Goal: Information Seeking & Learning: Learn about a topic

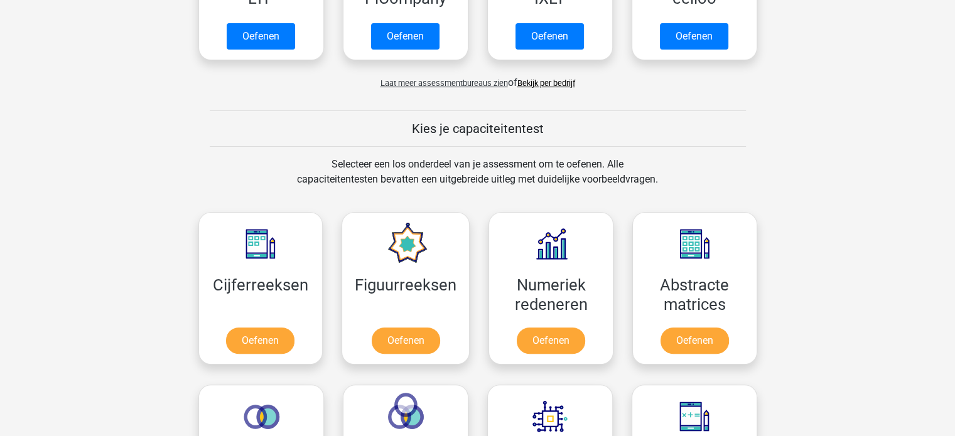
scroll to position [402, 0]
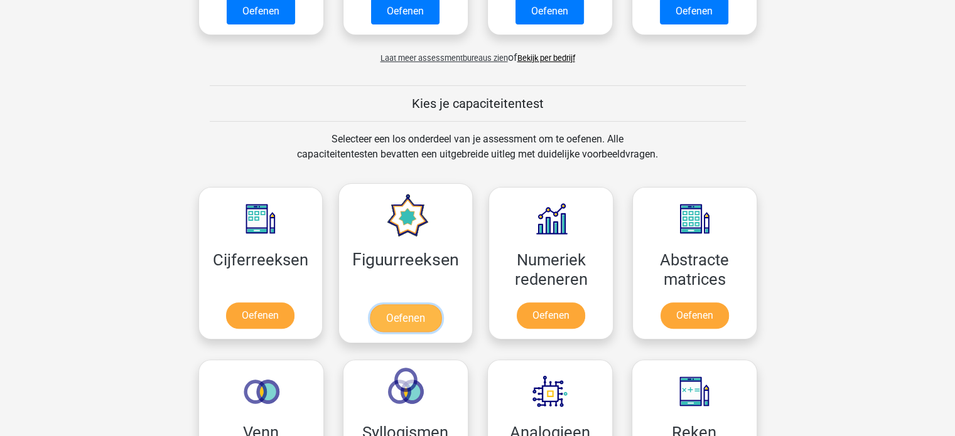
click at [395, 326] on link "Oefenen" at bounding box center [406, 318] width 72 height 28
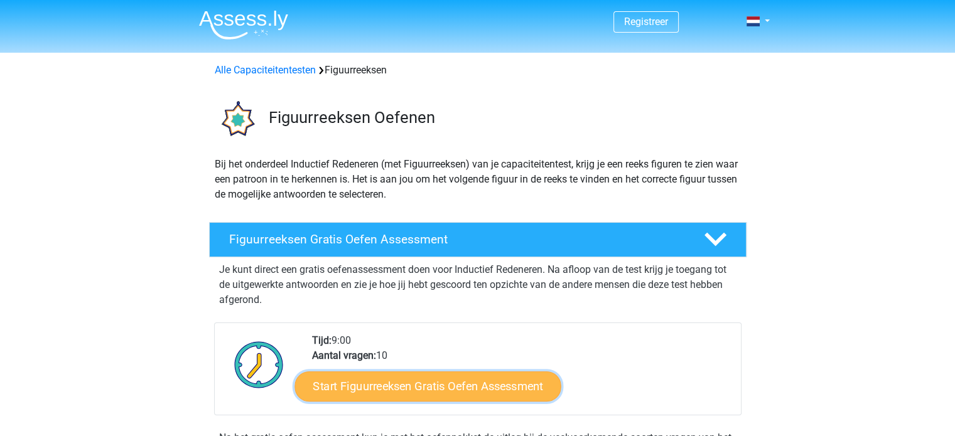
click at [401, 385] on link "Start Figuurreeksen Gratis Oefen Assessment" at bounding box center [427, 386] width 266 height 30
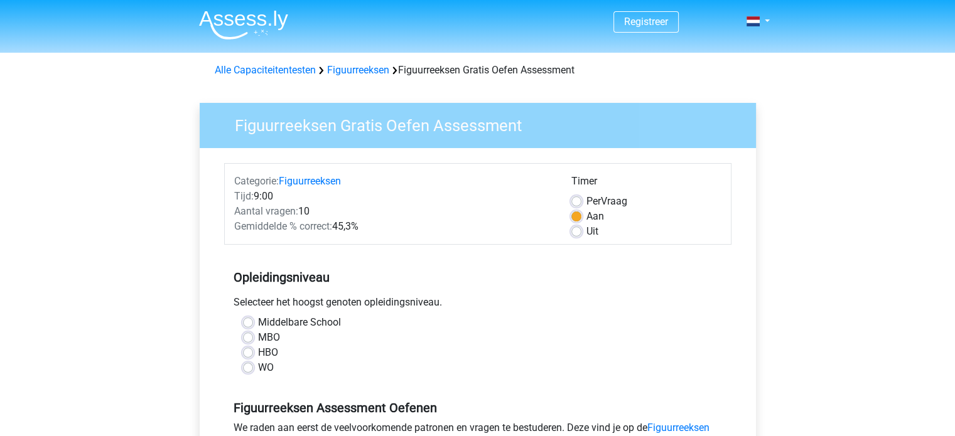
click at [258, 334] on label "MBO" at bounding box center [269, 337] width 22 height 15
click at [247, 334] on input "MBO" at bounding box center [248, 336] width 10 height 13
radio input "true"
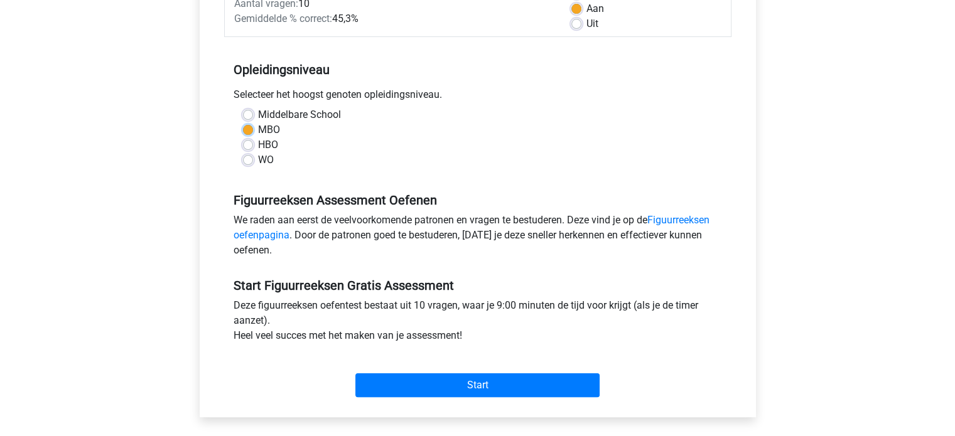
scroll to position [226, 0]
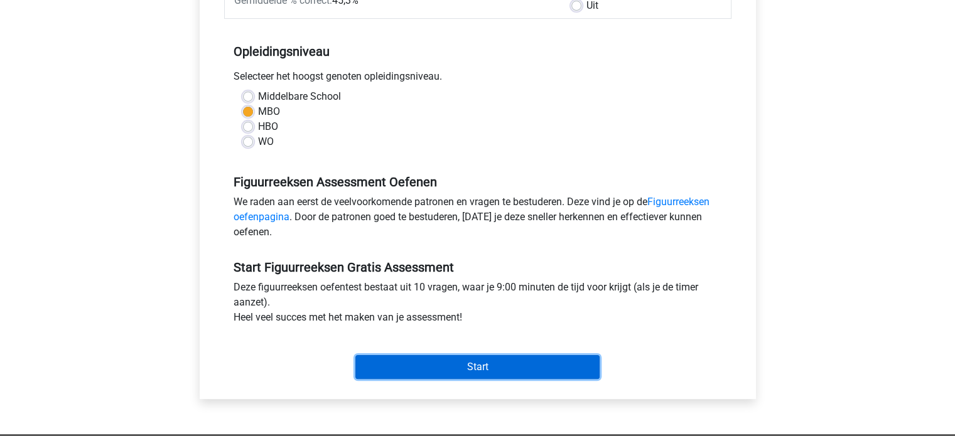
click at [480, 372] on input "Start" at bounding box center [477, 367] width 244 height 24
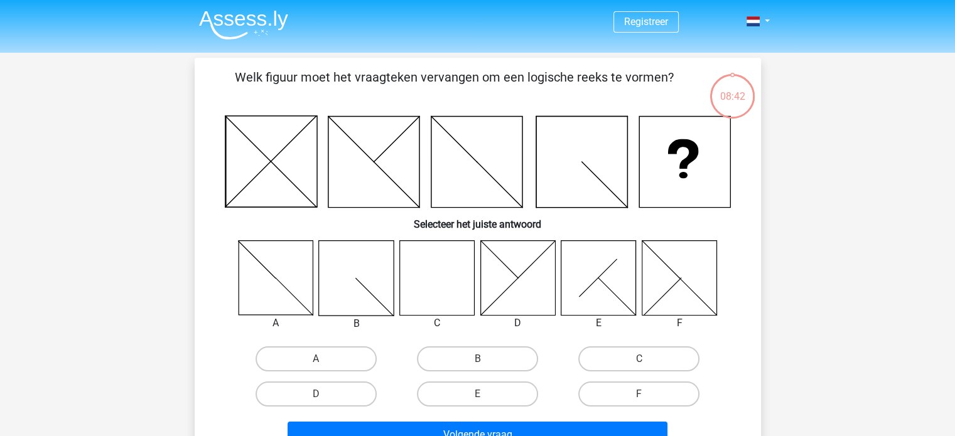
click at [685, 293] on icon at bounding box center [679, 277] width 75 height 75
click at [646, 404] on label "F" at bounding box center [638, 394] width 121 height 25
click at [646, 402] on input "F" at bounding box center [643, 398] width 8 height 8
radio input "true"
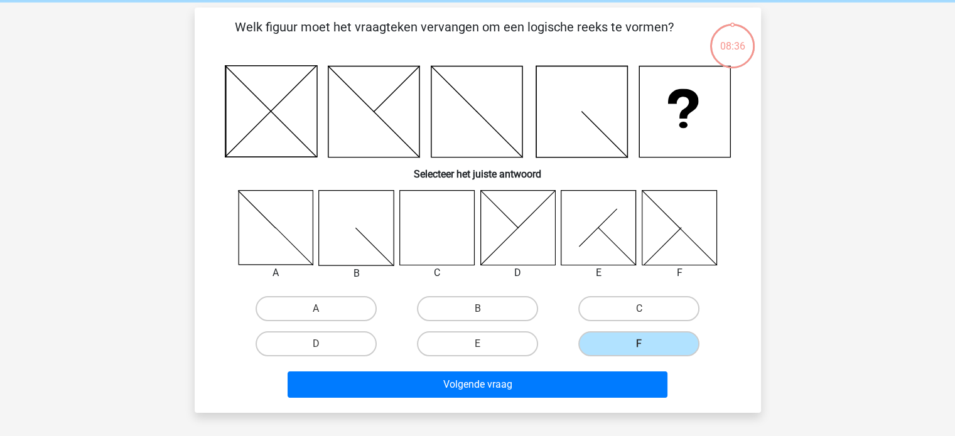
scroll to position [75, 0]
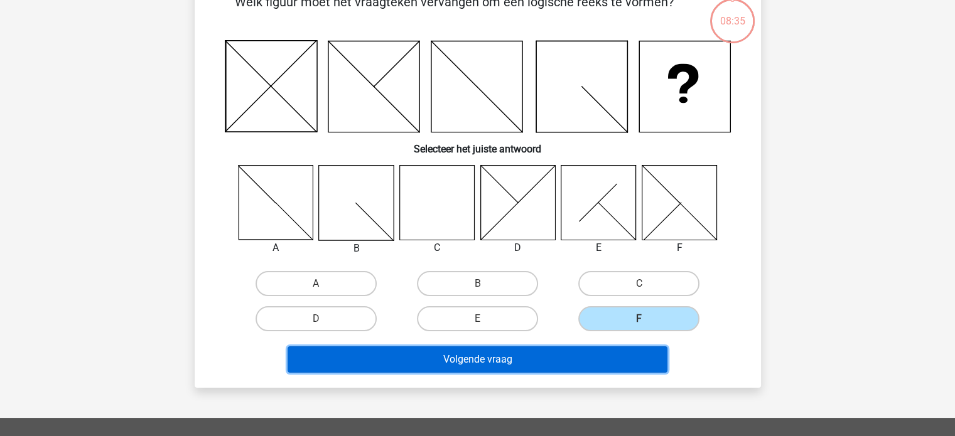
click at [562, 360] on button "Volgende vraag" at bounding box center [477, 359] width 380 height 26
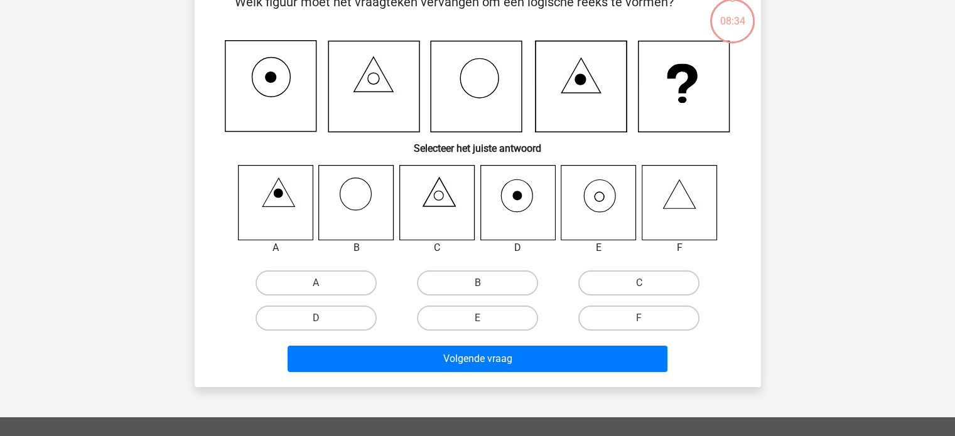
scroll to position [58, 0]
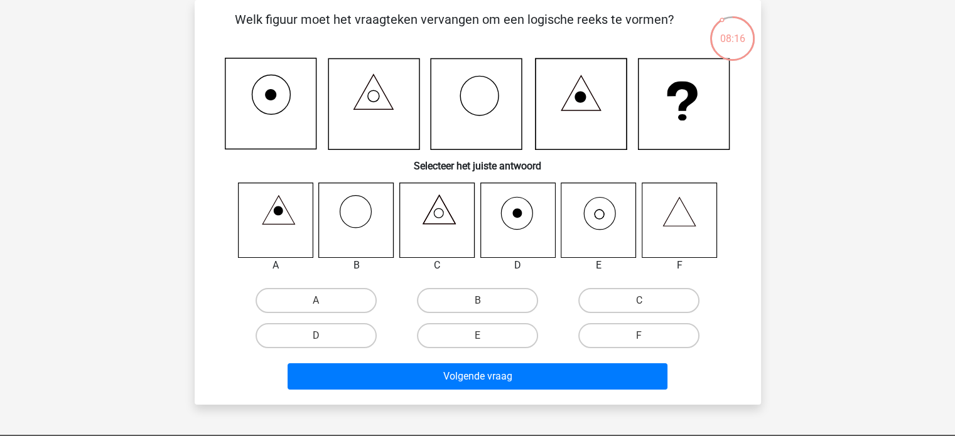
click at [603, 209] on icon at bounding box center [598, 220] width 75 height 75
click at [497, 334] on label "E" at bounding box center [477, 335] width 121 height 25
click at [485, 336] on input "E" at bounding box center [481, 340] width 8 height 8
radio input "true"
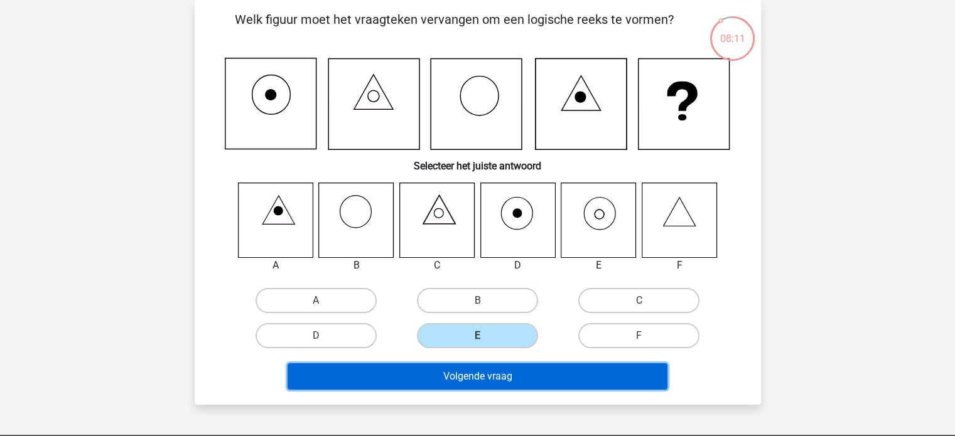
click at [510, 366] on button "Volgende vraag" at bounding box center [477, 376] width 380 height 26
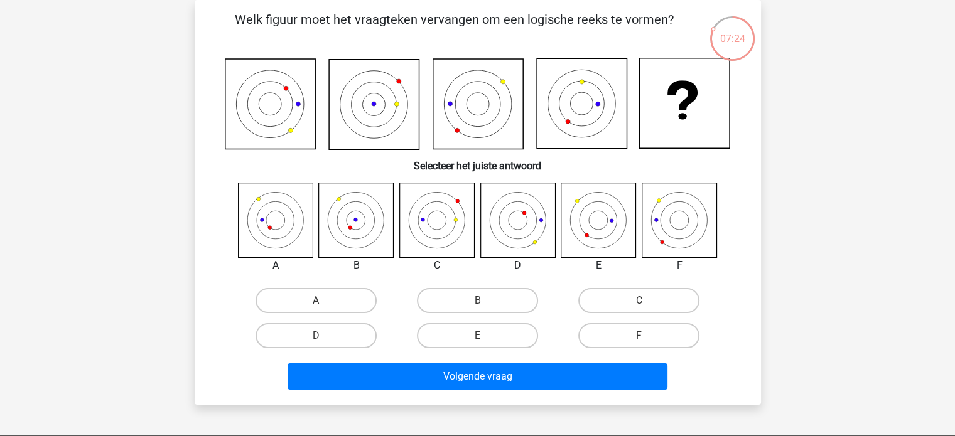
click at [358, 221] on icon at bounding box center [356, 220] width 75 height 75
click at [623, 296] on label "C" at bounding box center [638, 300] width 121 height 25
click at [639, 301] on input "C" at bounding box center [643, 305] width 8 height 8
radio input "true"
click at [623, 296] on label "C" at bounding box center [638, 300] width 121 height 25
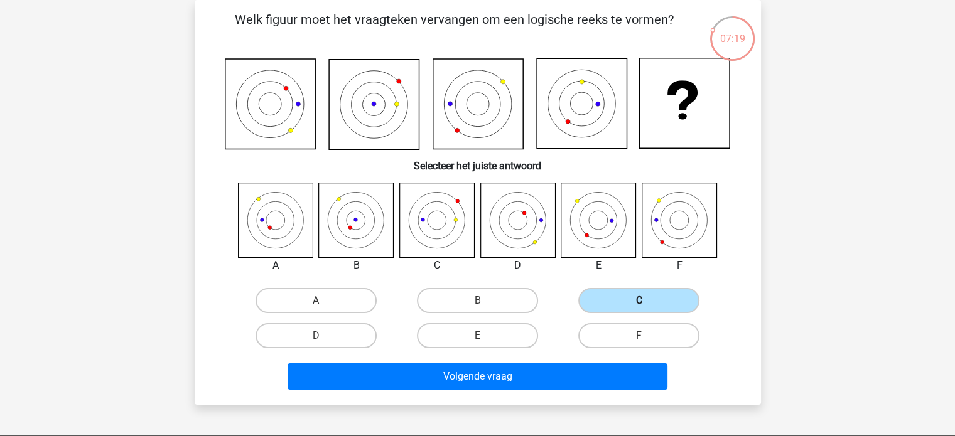
click at [639, 301] on input "C" at bounding box center [643, 305] width 8 height 8
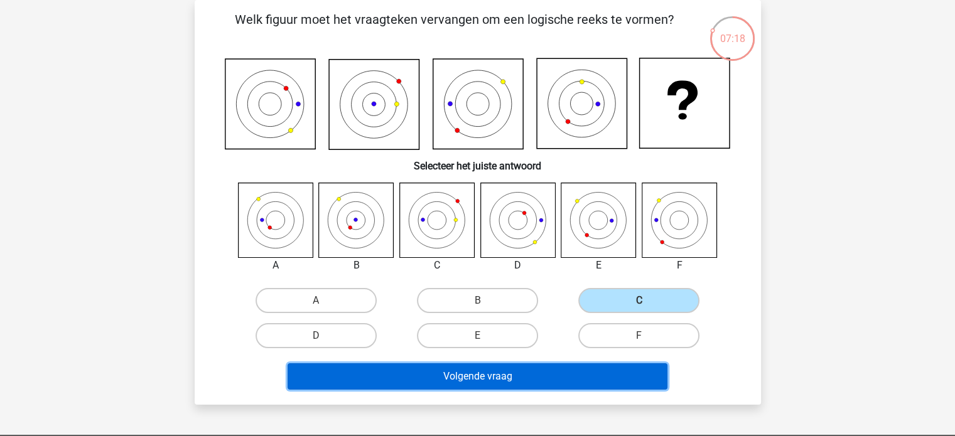
click at [559, 379] on button "Volgende vraag" at bounding box center [477, 376] width 380 height 26
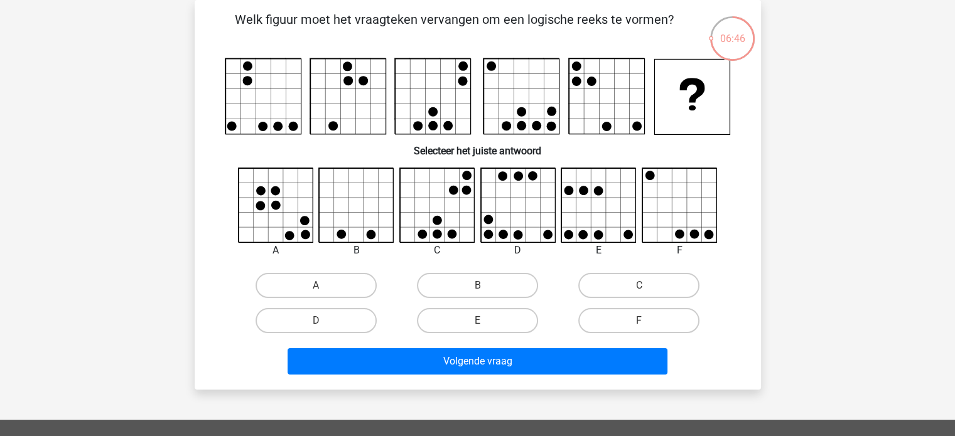
click at [455, 218] on icon at bounding box center [437, 205] width 75 height 75
click at [641, 293] on input "C" at bounding box center [643, 290] width 8 height 8
radio input "true"
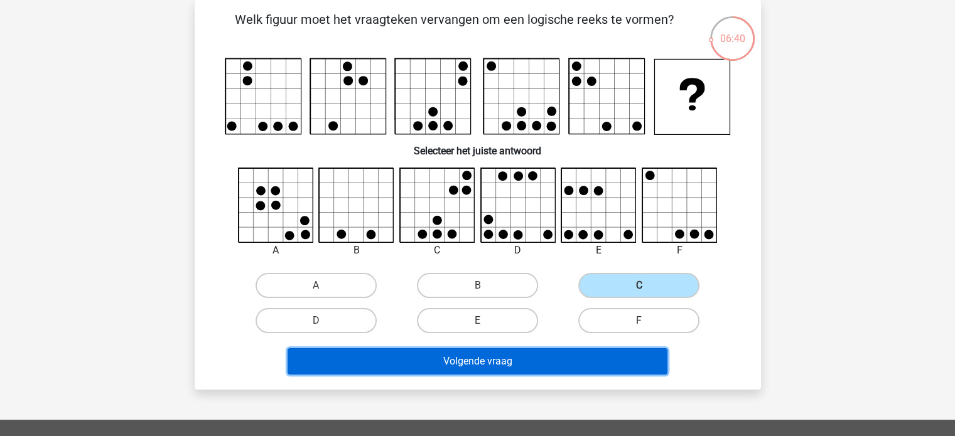
click at [610, 362] on button "Volgende vraag" at bounding box center [477, 361] width 380 height 26
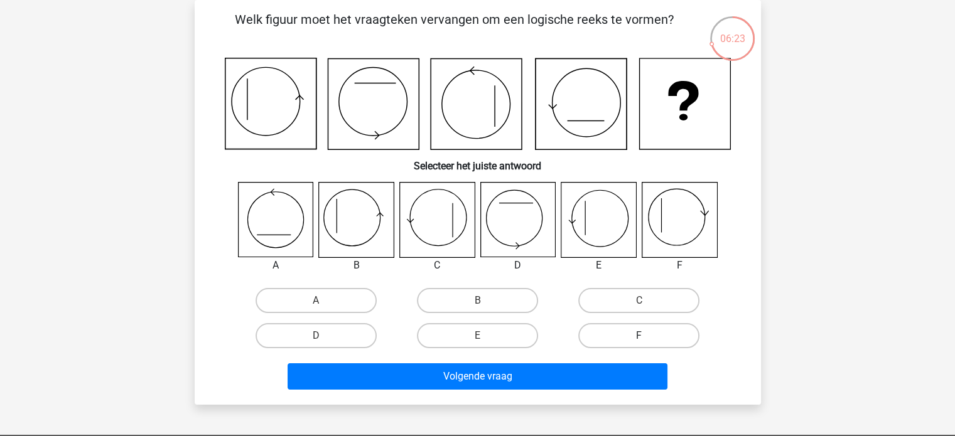
click at [657, 337] on label "F" at bounding box center [638, 335] width 121 height 25
click at [647, 337] on input "F" at bounding box center [643, 340] width 8 height 8
radio input "true"
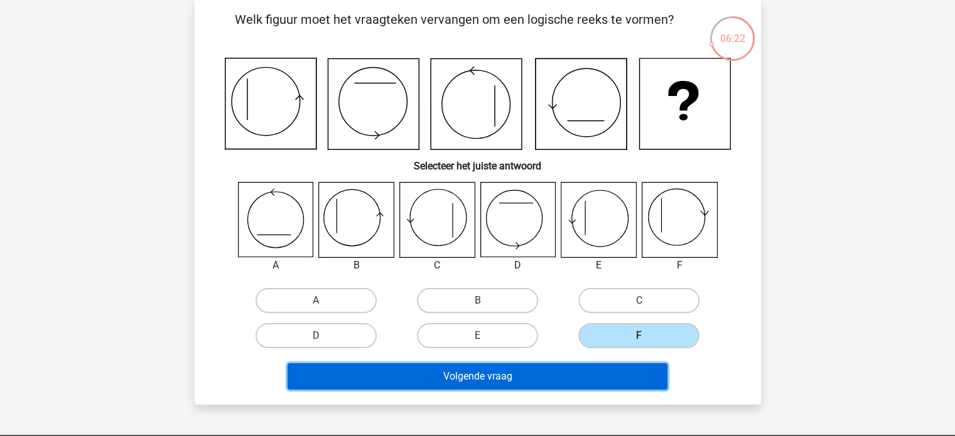
click at [618, 382] on button "Volgende vraag" at bounding box center [477, 376] width 380 height 26
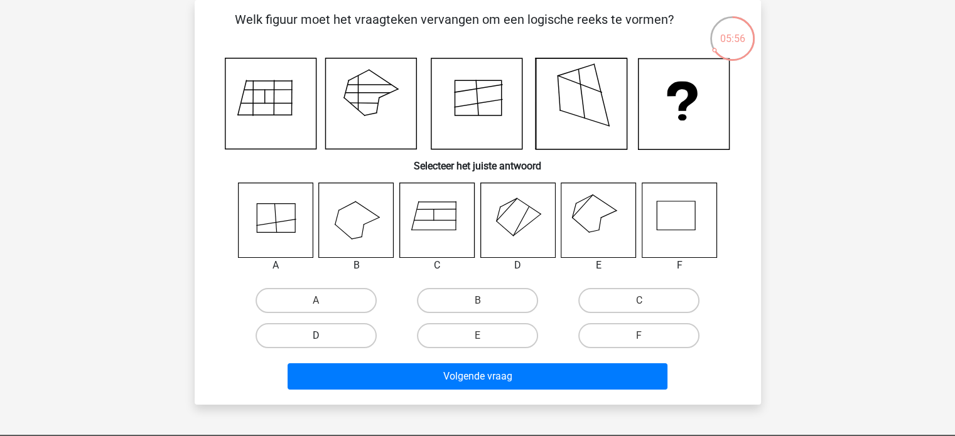
click at [336, 337] on label "D" at bounding box center [315, 335] width 121 height 25
click at [324, 337] on input "D" at bounding box center [320, 340] width 8 height 8
radio input "true"
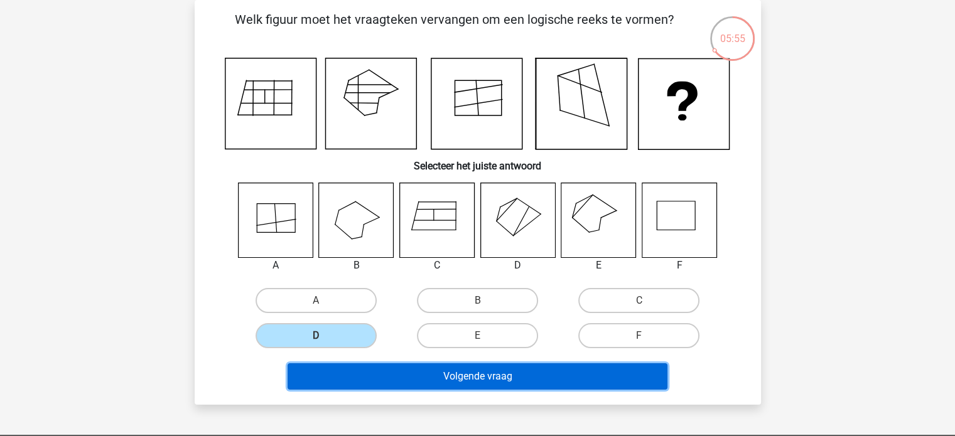
click at [386, 379] on button "Volgende vraag" at bounding box center [477, 376] width 380 height 26
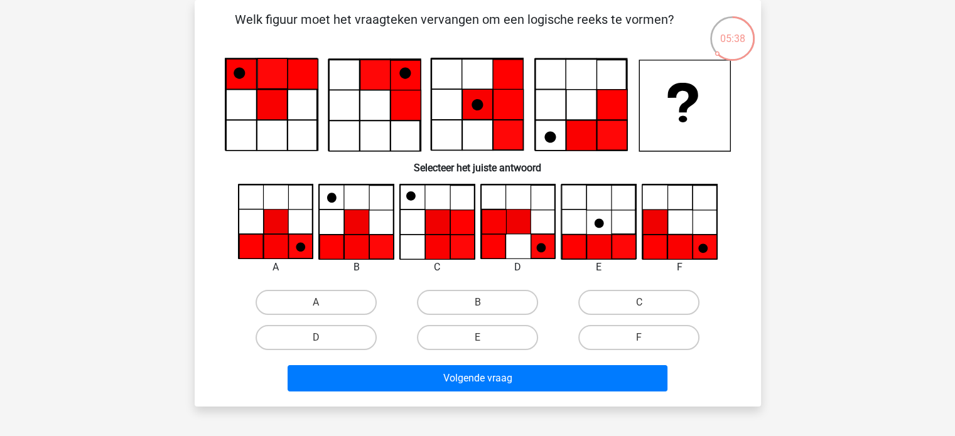
click at [299, 254] on icon at bounding box center [300, 246] width 24 height 24
click at [323, 311] on label "A" at bounding box center [315, 302] width 121 height 25
click at [323, 311] on input "A" at bounding box center [320, 307] width 8 height 8
radio input "true"
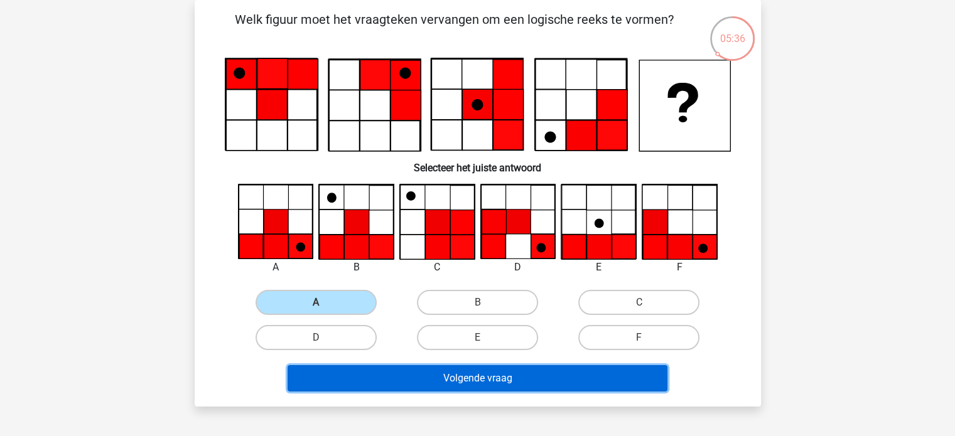
click at [445, 379] on button "Volgende vraag" at bounding box center [477, 378] width 380 height 26
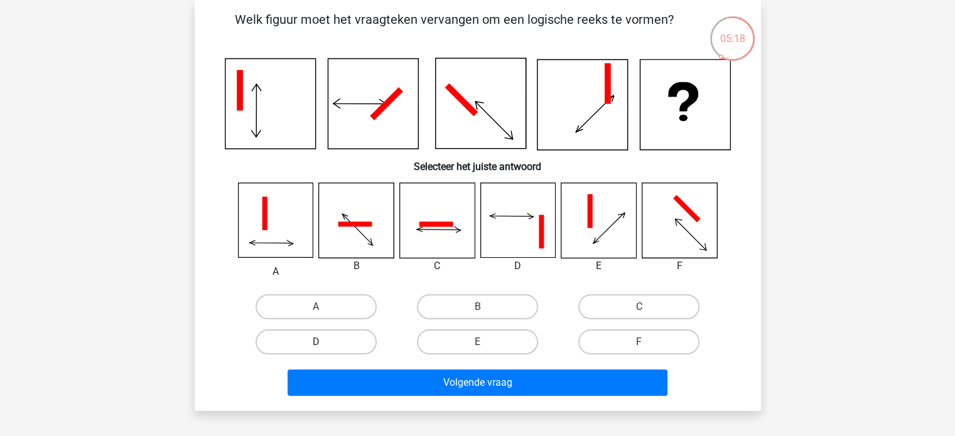
click at [346, 338] on label "D" at bounding box center [315, 342] width 121 height 25
click at [324, 342] on input "D" at bounding box center [320, 346] width 8 height 8
radio input "true"
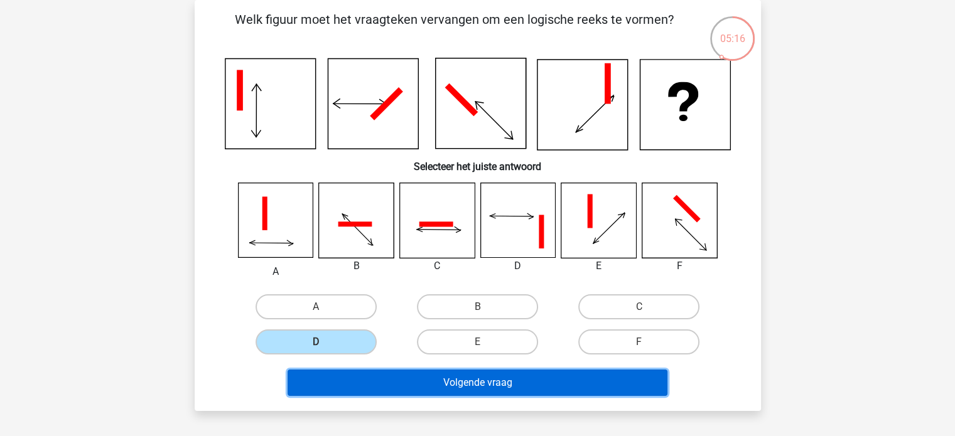
click at [476, 387] on button "Volgende vraag" at bounding box center [477, 383] width 380 height 26
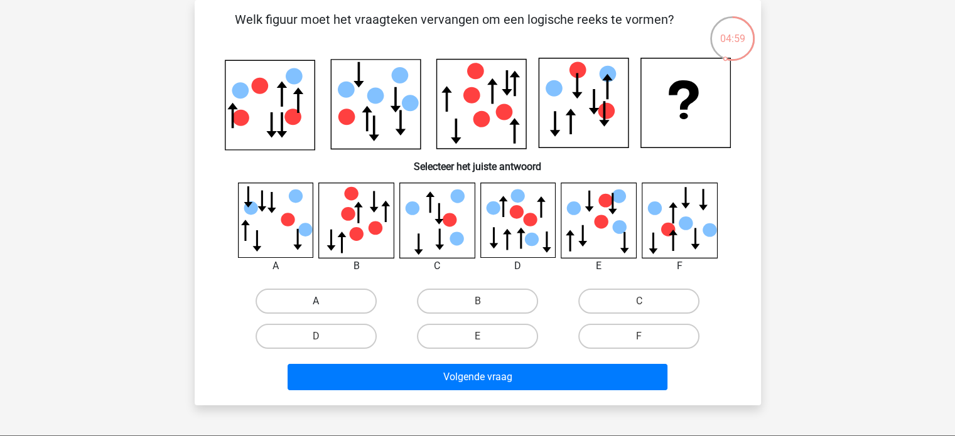
click at [316, 297] on label "A" at bounding box center [315, 301] width 121 height 25
click at [316, 301] on input "A" at bounding box center [320, 305] width 8 height 8
radio input "true"
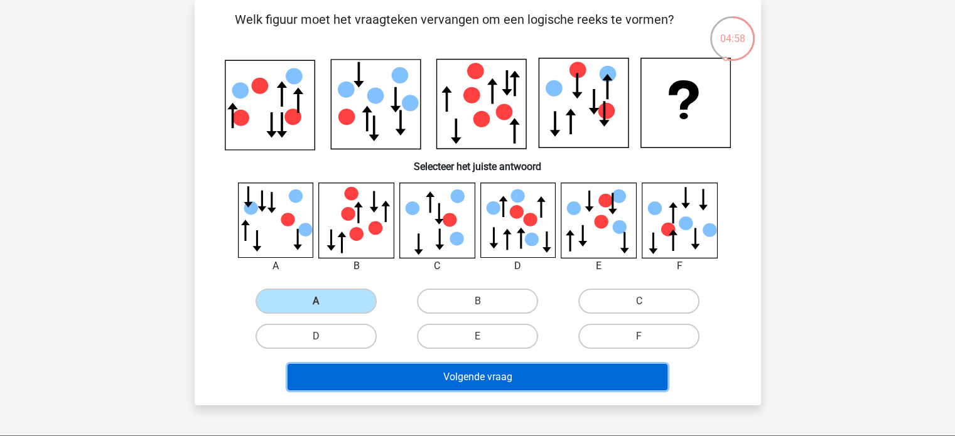
click at [412, 377] on button "Volgende vraag" at bounding box center [477, 377] width 380 height 26
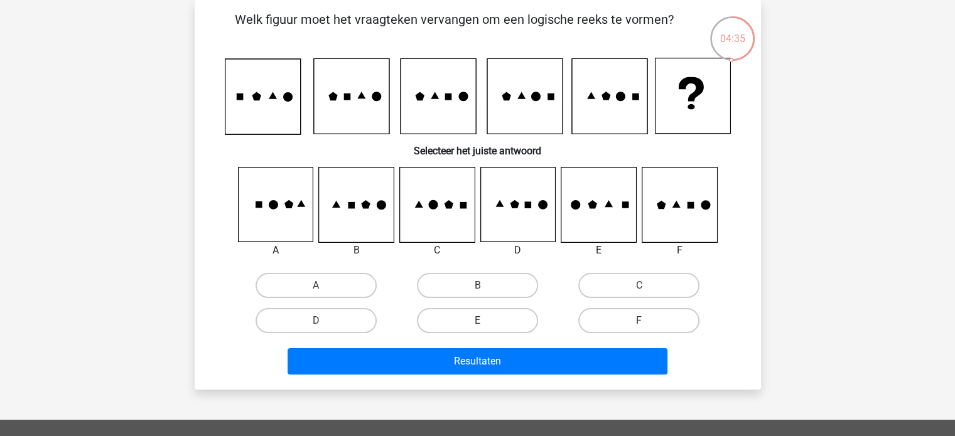
click at [453, 218] on icon at bounding box center [436, 205] width 75 height 75
click at [647, 281] on label "C" at bounding box center [638, 285] width 121 height 25
click at [647, 286] on input "C" at bounding box center [643, 290] width 8 height 8
radio input "true"
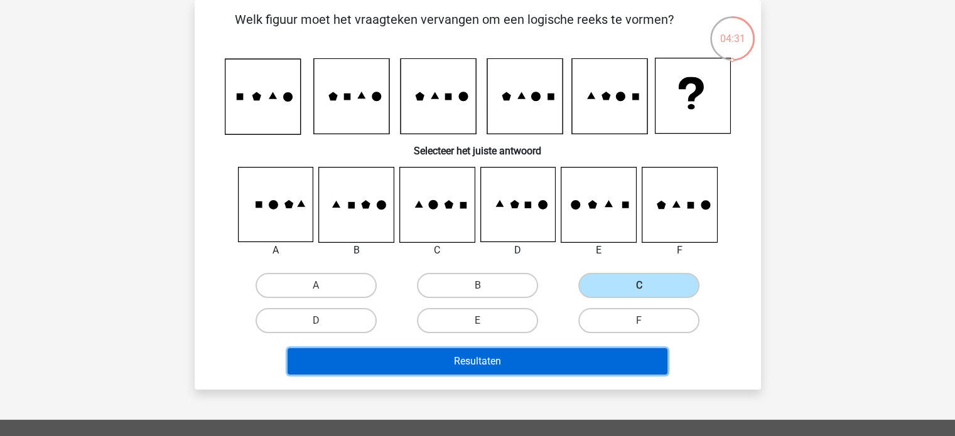
click at [593, 368] on button "Resultaten" at bounding box center [477, 361] width 380 height 26
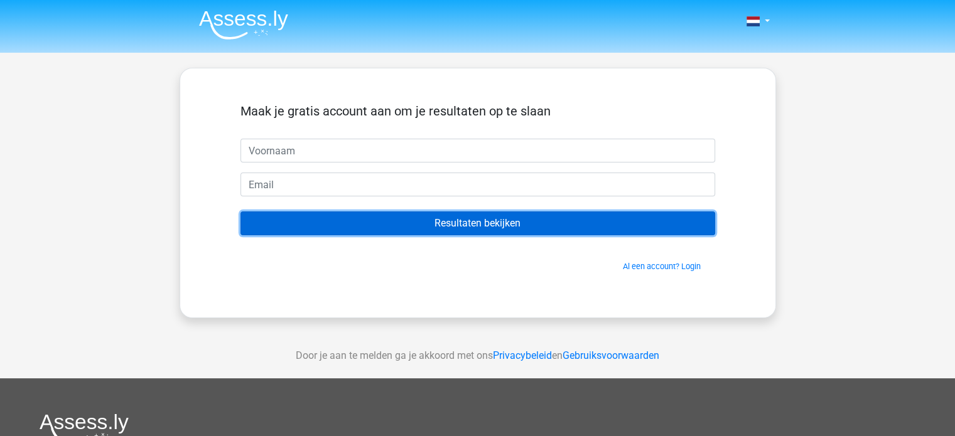
click at [491, 229] on input "Resultaten bekijken" at bounding box center [477, 224] width 475 height 24
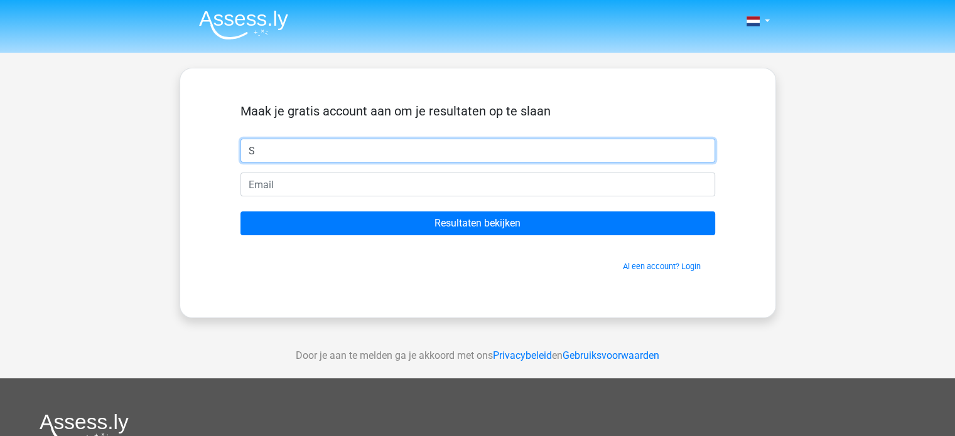
type input "[PERSON_NAME]"
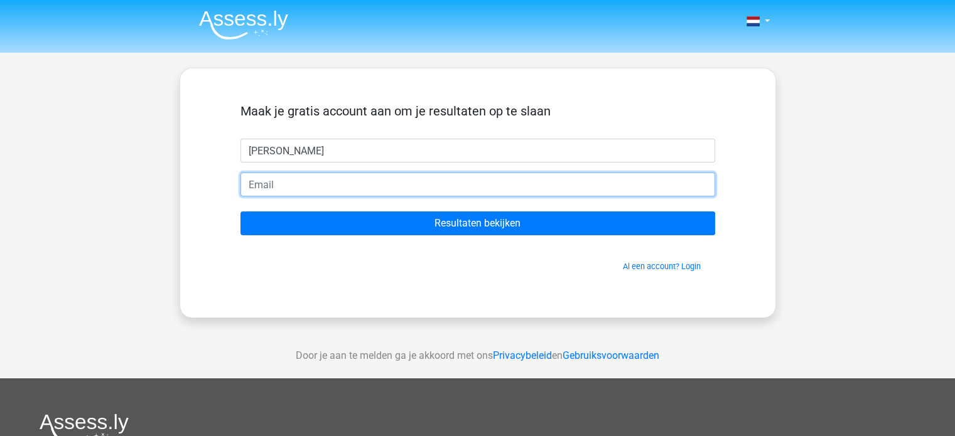
click at [338, 188] on input "email" at bounding box center [477, 185] width 475 height 24
type input "[EMAIL_ADDRESS][DOMAIN_NAME]"
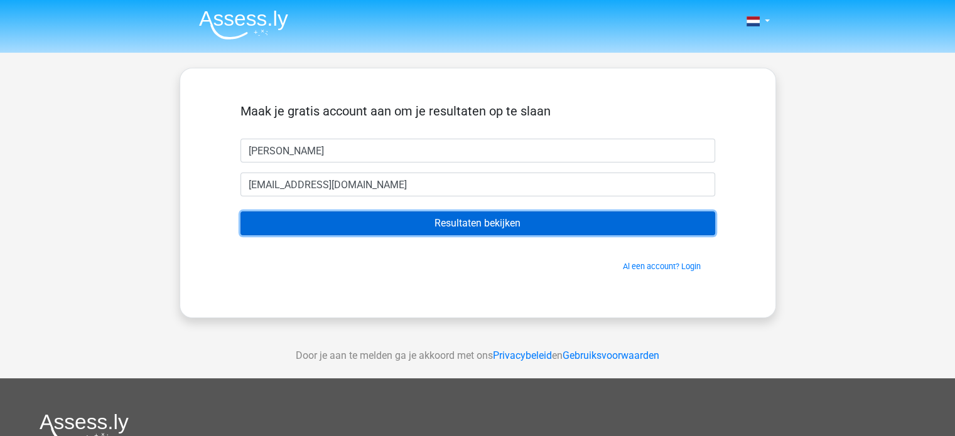
click at [438, 216] on input "Resultaten bekijken" at bounding box center [477, 224] width 475 height 24
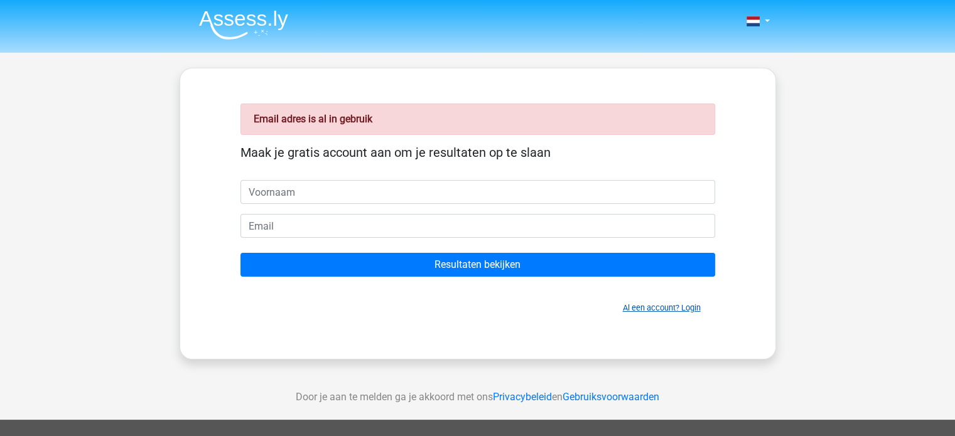
click at [626, 309] on link "Al een account? Login" at bounding box center [662, 307] width 78 height 9
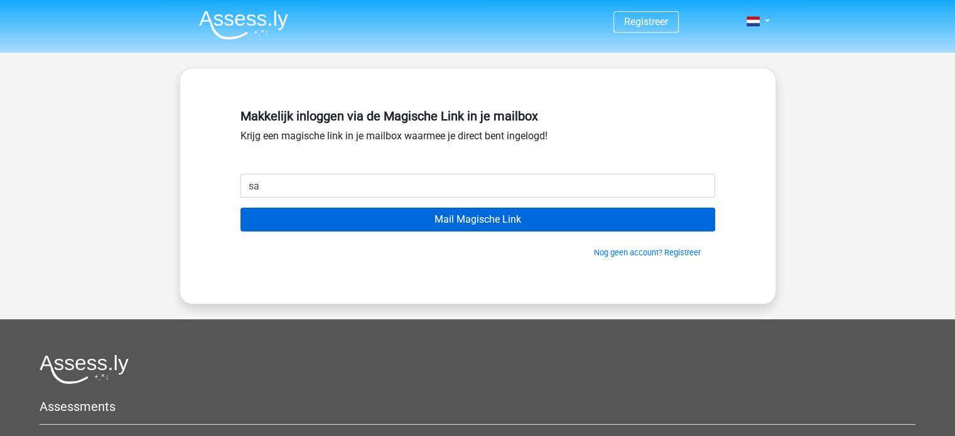
type input "santjedix@gmail.com"
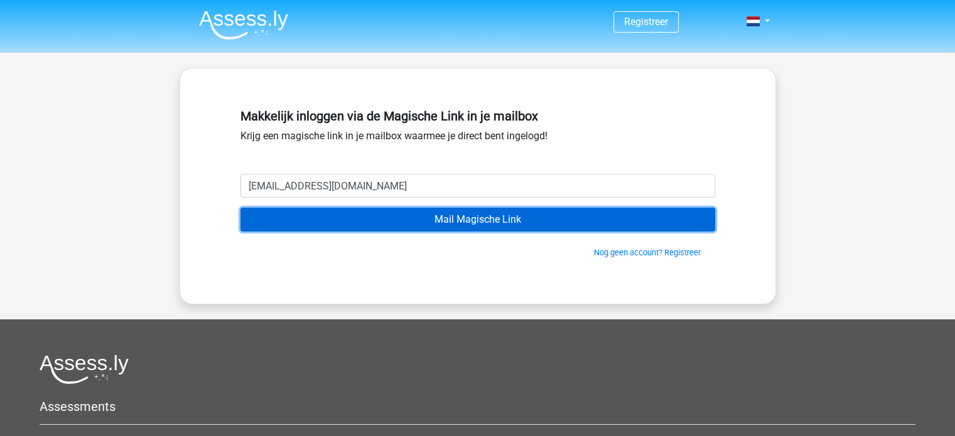
click at [402, 220] on input "Mail Magische Link" at bounding box center [477, 220] width 475 height 24
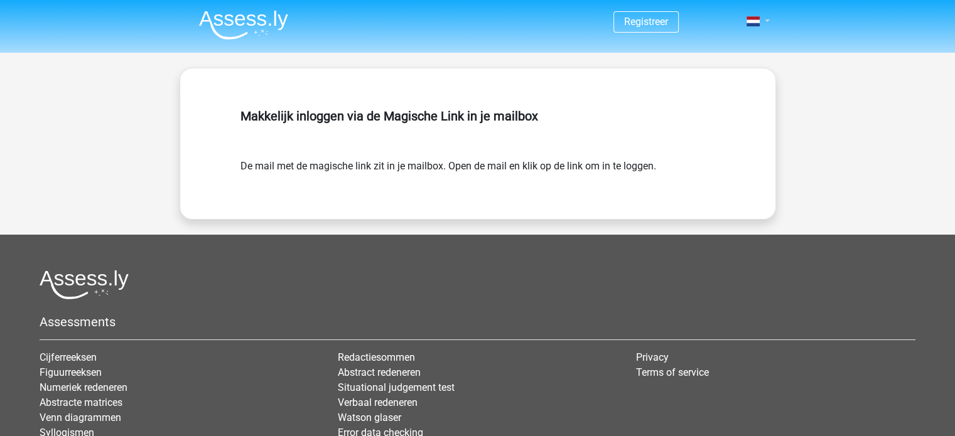
click at [765, 21] on link at bounding box center [753, 21] width 25 height 15
click at [712, 53] on link "Login" at bounding box center [721, 50] width 87 height 20
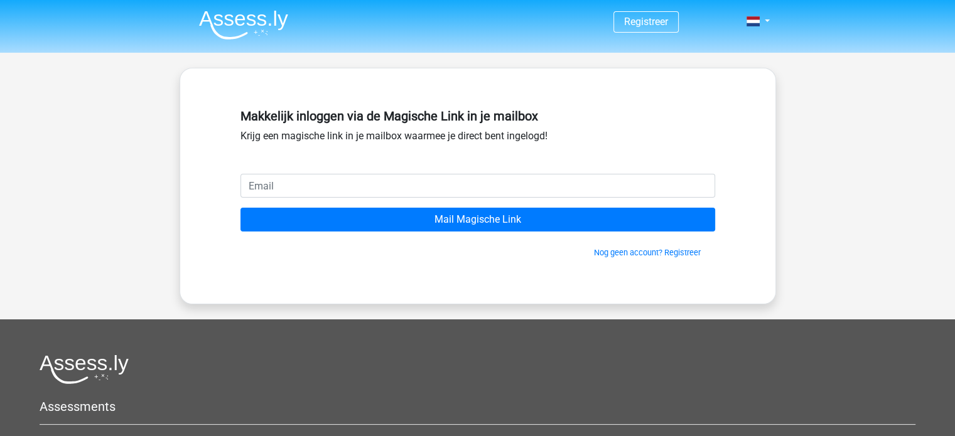
click at [452, 185] on input "email" at bounding box center [477, 186] width 475 height 24
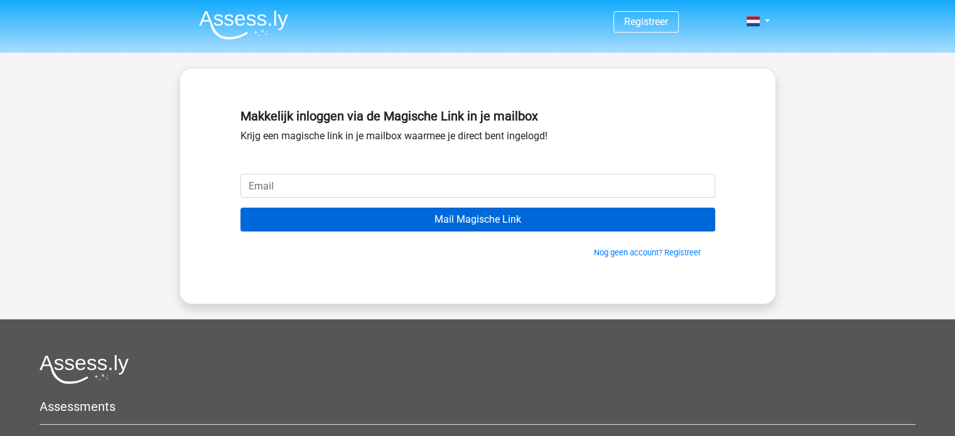
type input "[EMAIL_ADDRESS][DOMAIN_NAME]"
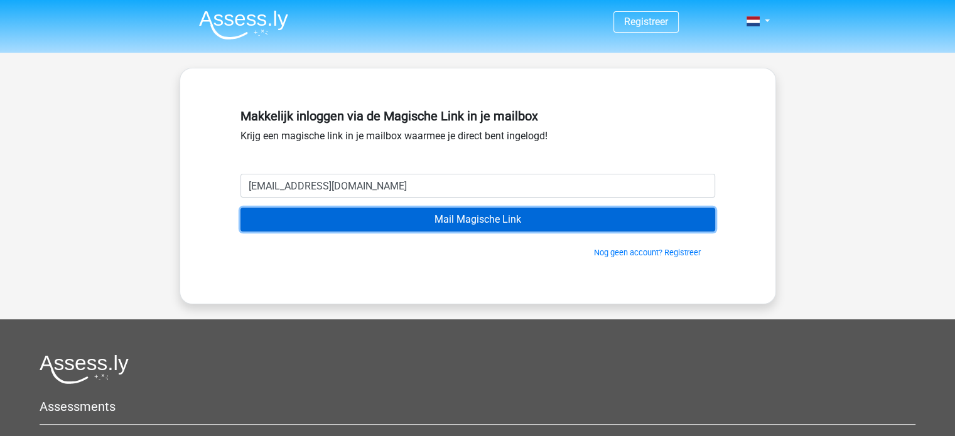
click at [436, 217] on input "Mail Magische Link" at bounding box center [477, 220] width 475 height 24
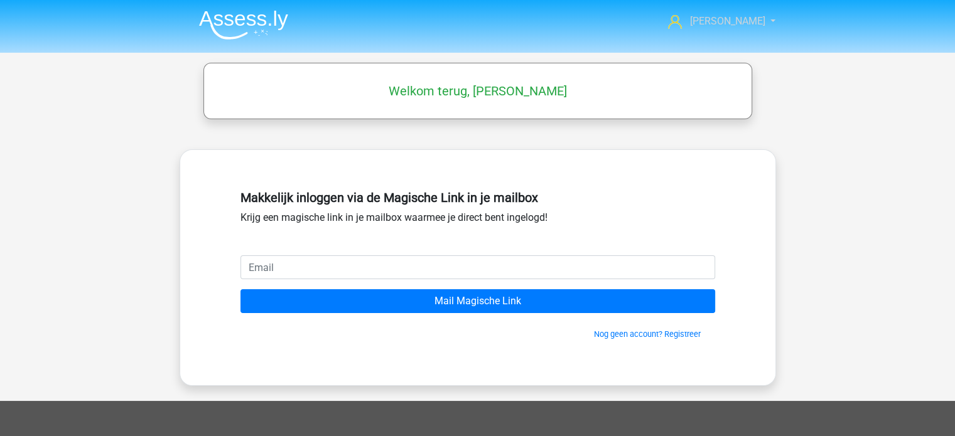
click at [722, 24] on span "[PERSON_NAME]" at bounding box center [726, 21] width 75 height 12
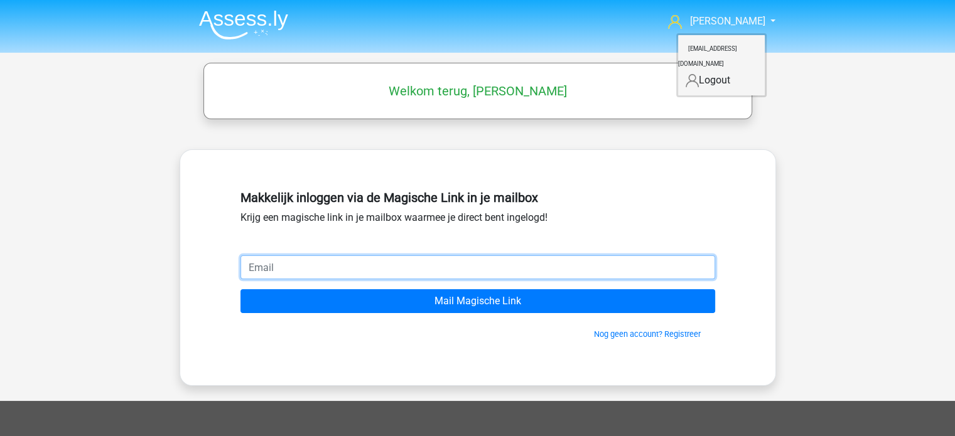
click at [385, 255] on input "email" at bounding box center [477, 267] width 475 height 24
type input "[EMAIL_ADDRESS][DOMAIN_NAME]"
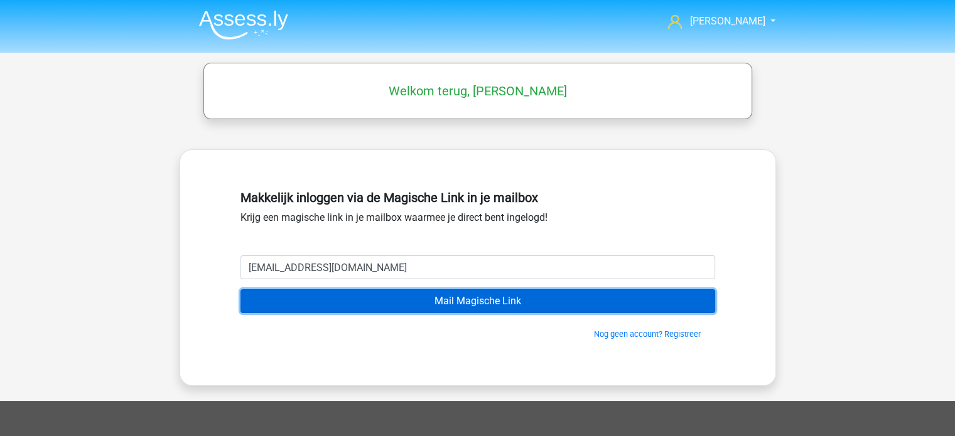
click at [394, 293] on input "Mail Magische Link" at bounding box center [477, 301] width 475 height 24
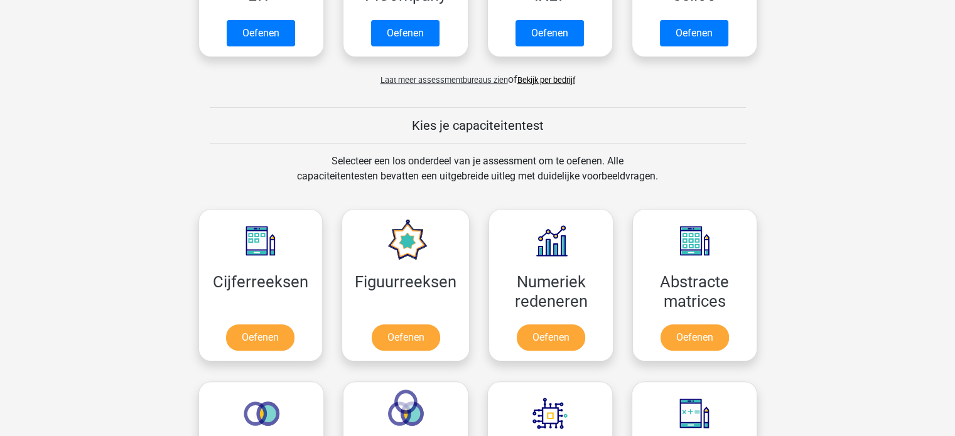
scroll to position [477, 0]
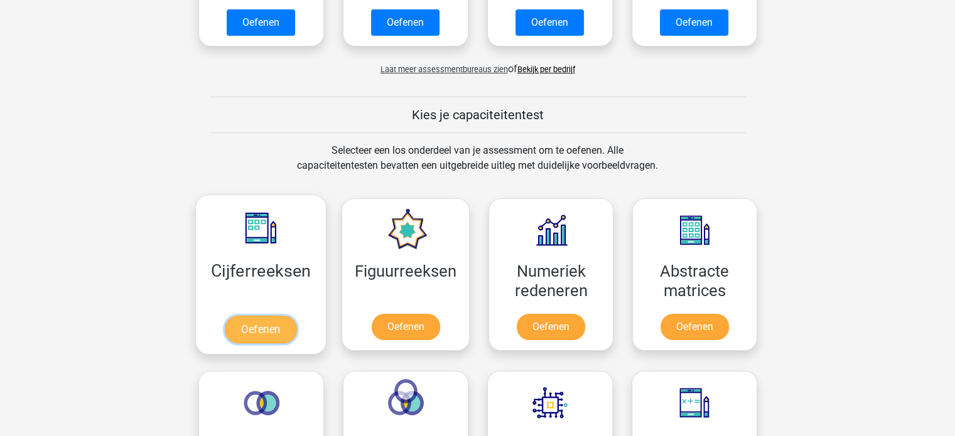
click at [264, 327] on link "Oefenen" at bounding box center [261, 330] width 72 height 28
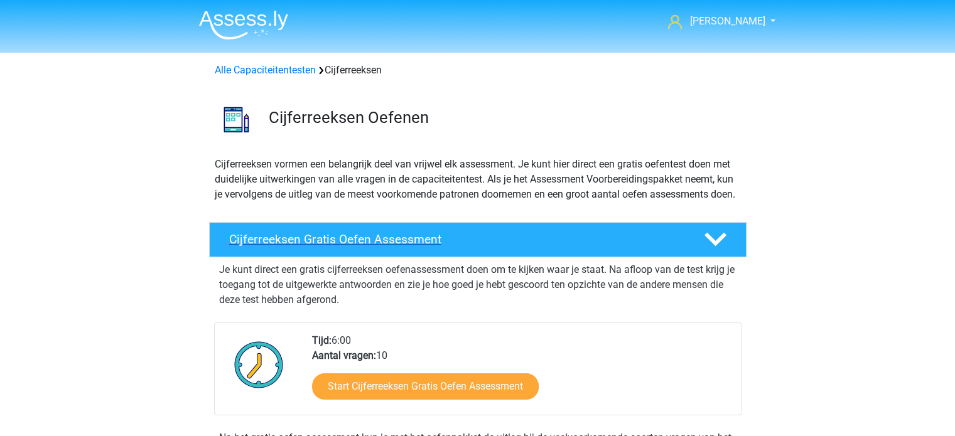
click at [333, 247] on h4 "Cijferreeksen Gratis Oefen Assessment" at bounding box center [456, 239] width 454 height 14
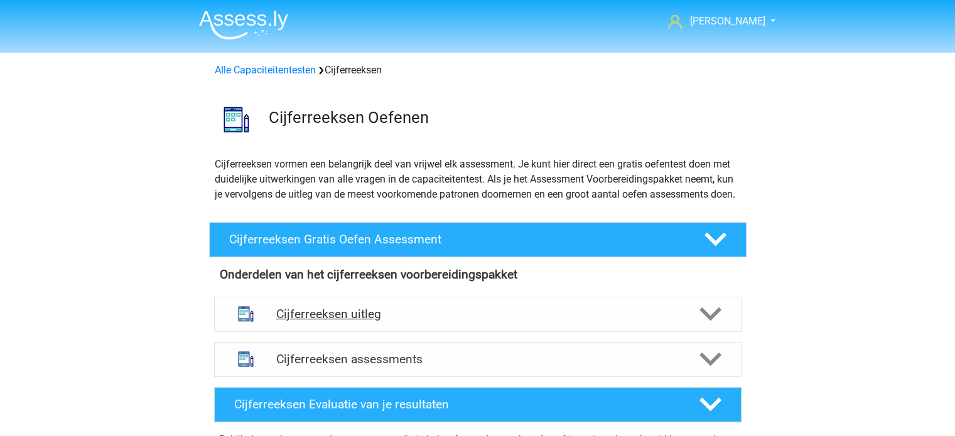
click at [349, 332] on div "Cijferreeksen uitleg" at bounding box center [477, 314] width 527 height 35
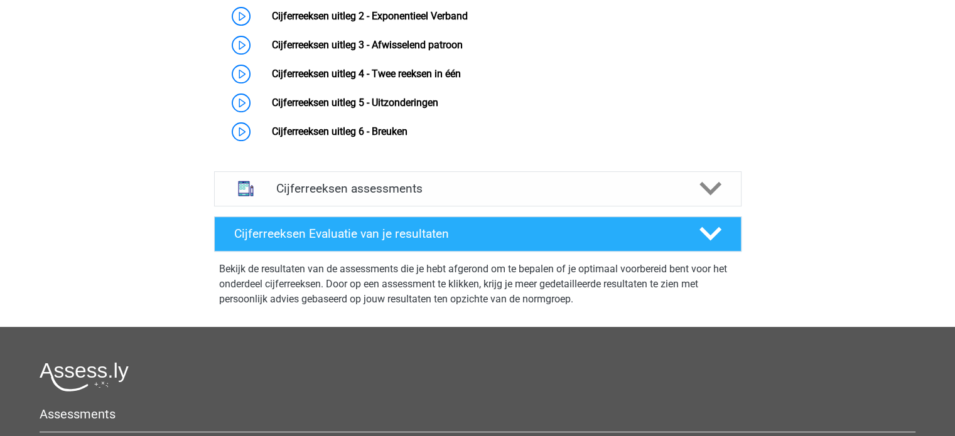
scroll to position [427, 0]
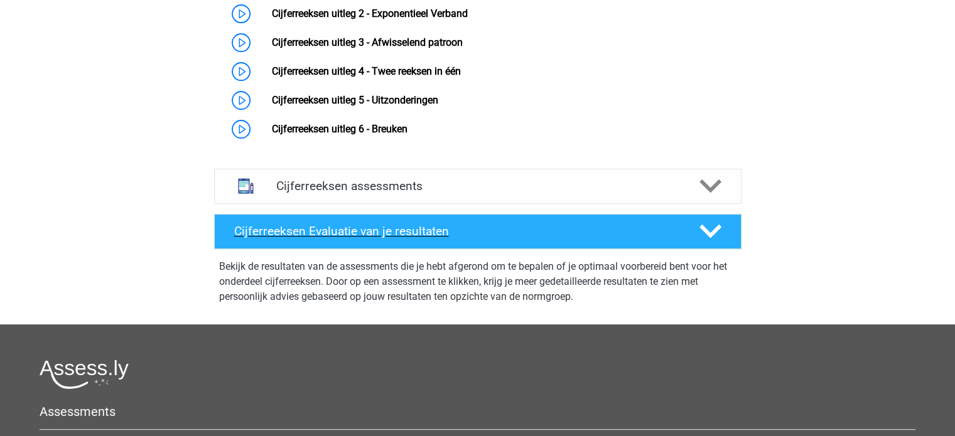
click at [712, 242] on icon at bounding box center [710, 231] width 22 height 22
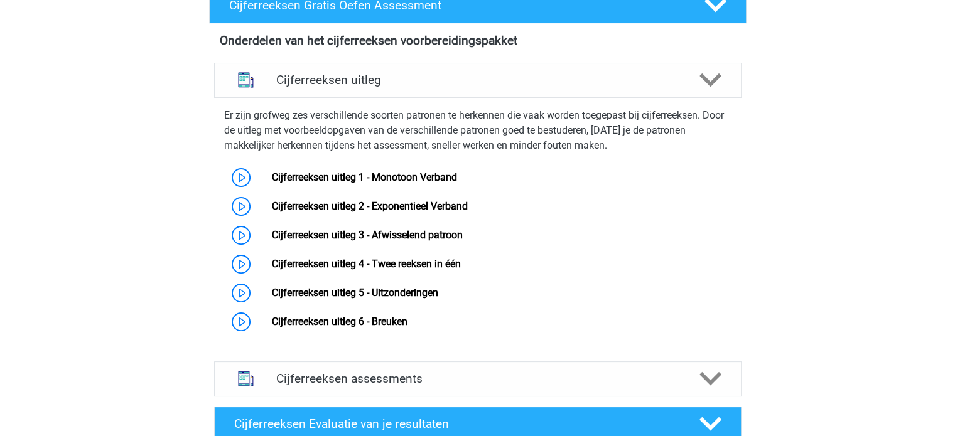
scroll to position [184, 0]
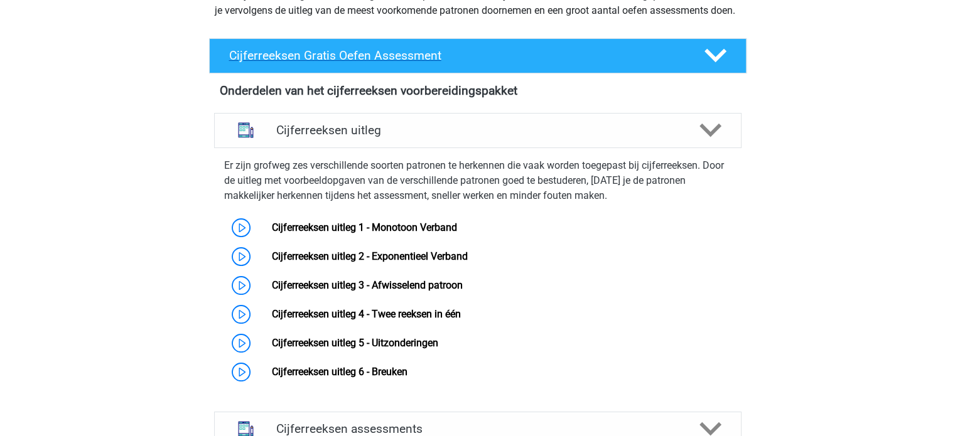
click at [301, 63] on h4 "Cijferreeksen Gratis Oefen Assessment" at bounding box center [456, 55] width 454 height 14
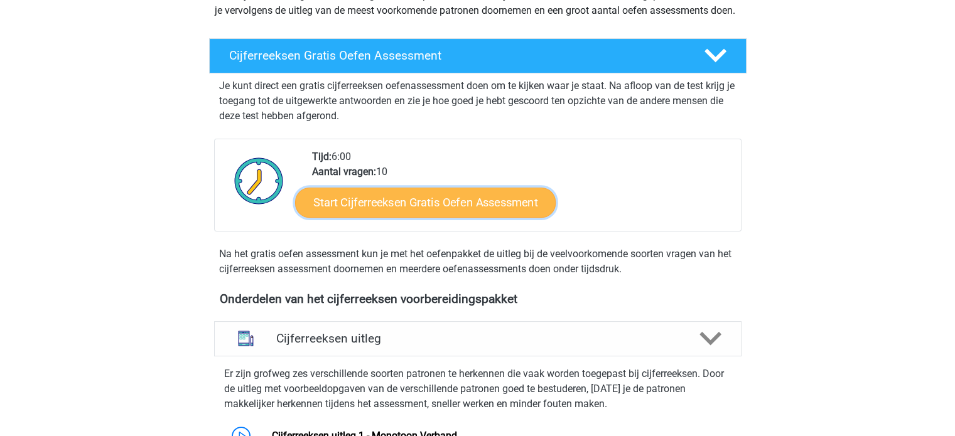
click at [380, 217] on link "Start Cijferreeksen Gratis Oefen Assessment" at bounding box center [425, 202] width 260 height 30
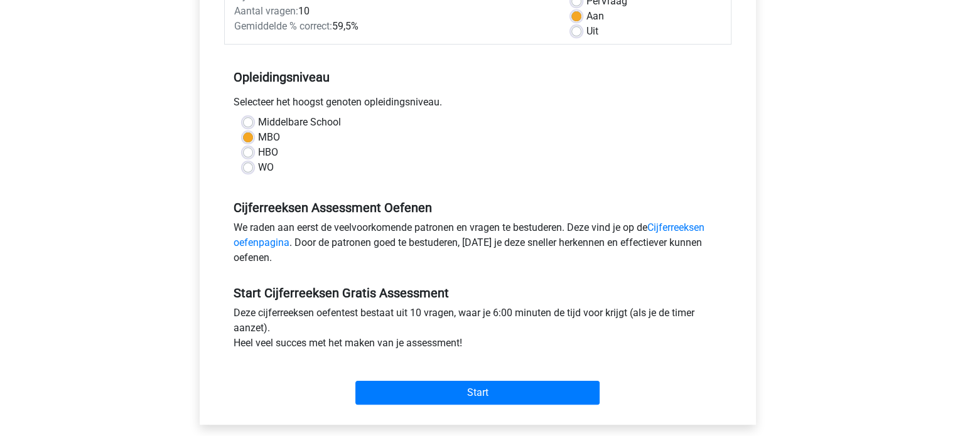
scroll to position [208, 0]
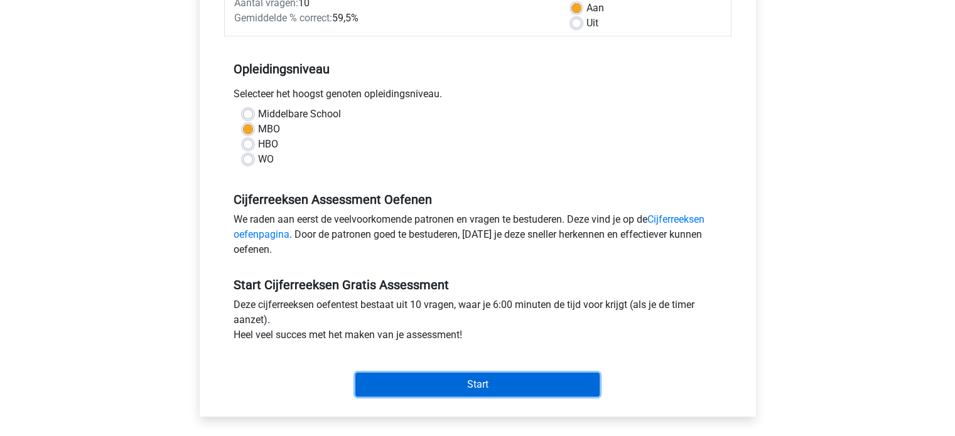
click at [448, 387] on input "Start" at bounding box center [477, 385] width 244 height 24
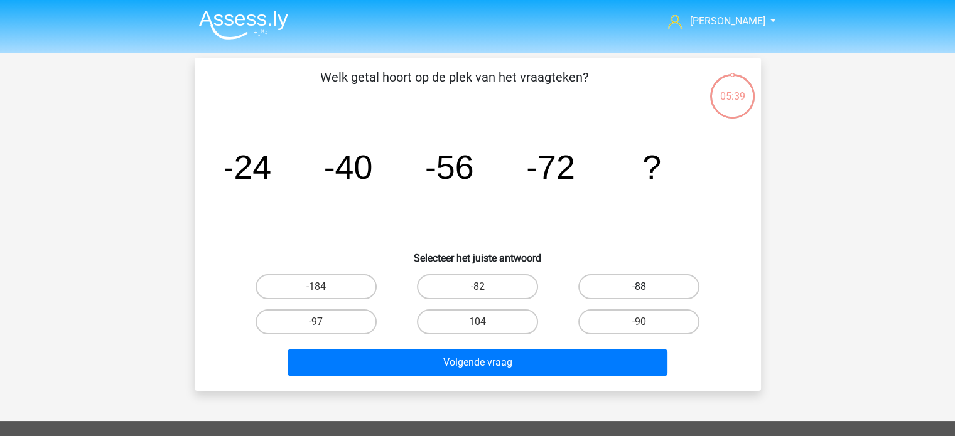
click at [630, 279] on label "-88" at bounding box center [638, 286] width 121 height 25
click at [639, 287] on input "-88" at bounding box center [643, 291] width 8 height 8
radio input "true"
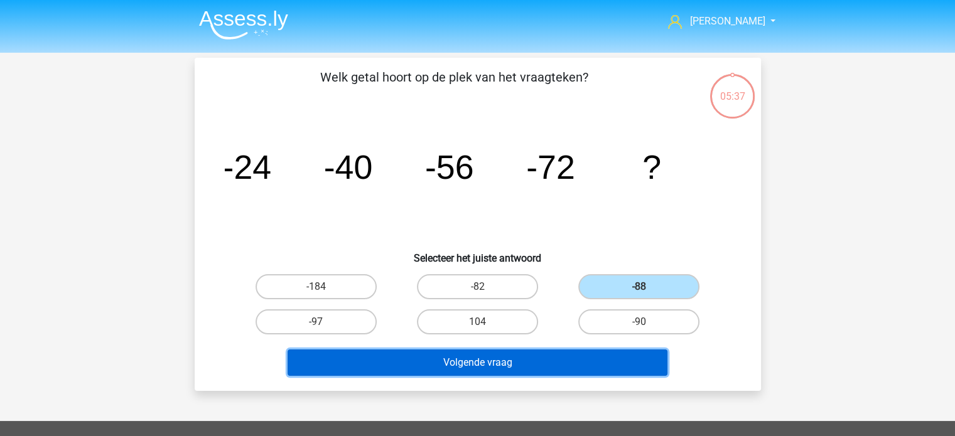
click at [509, 358] on button "Volgende vraag" at bounding box center [477, 363] width 380 height 26
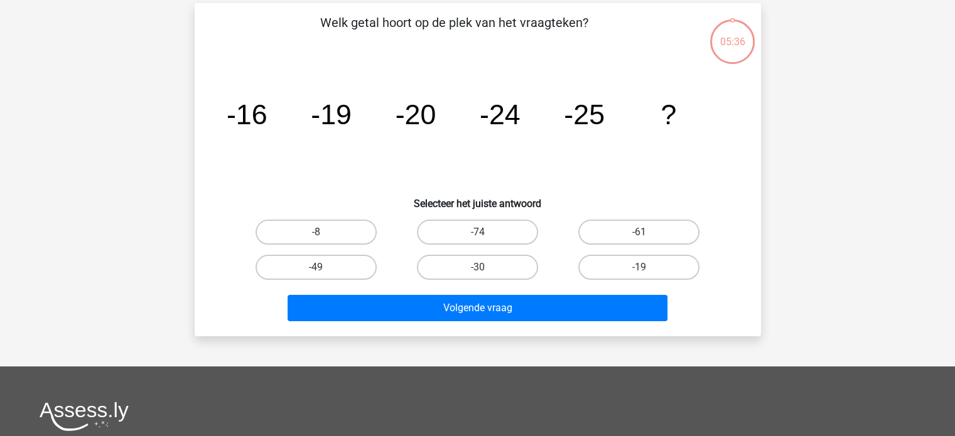
scroll to position [58, 0]
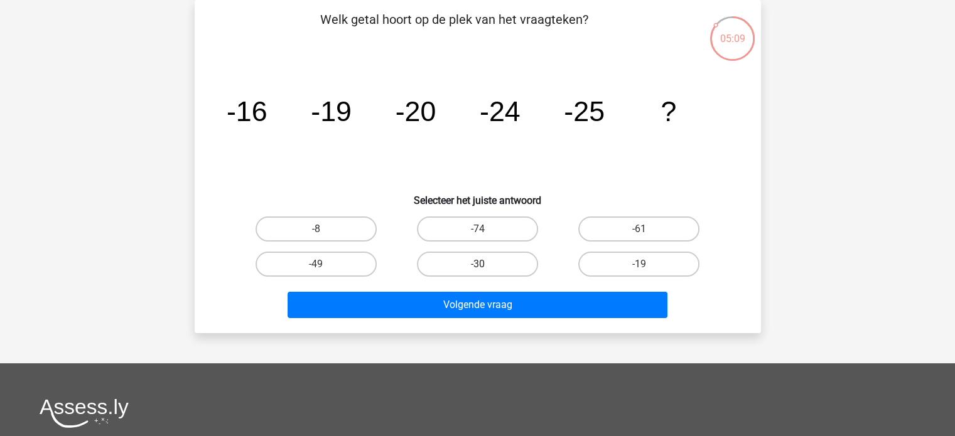
click at [465, 268] on label "-30" at bounding box center [477, 264] width 121 height 25
click at [477, 268] on input "-30" at bounding box center [481, 268] width 8 height 8
radio input "true"
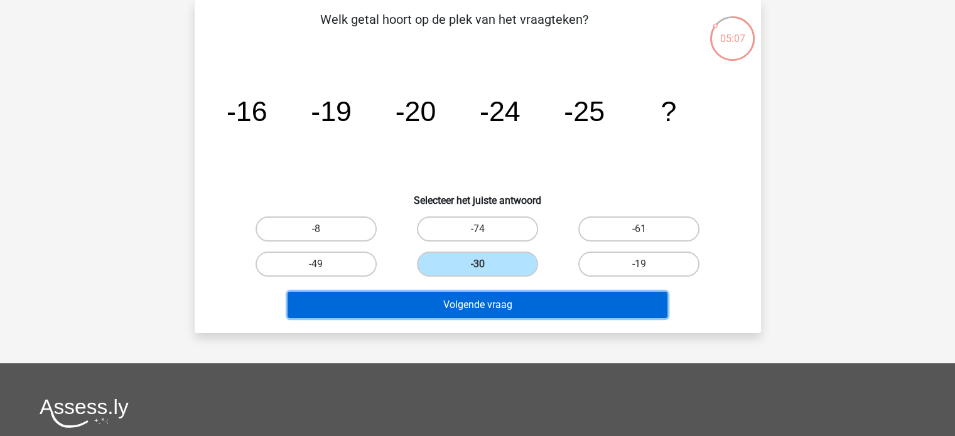
click at [463, 306] on button "Volgende vraag" at bounding box center [477, 305] width 380 height 26
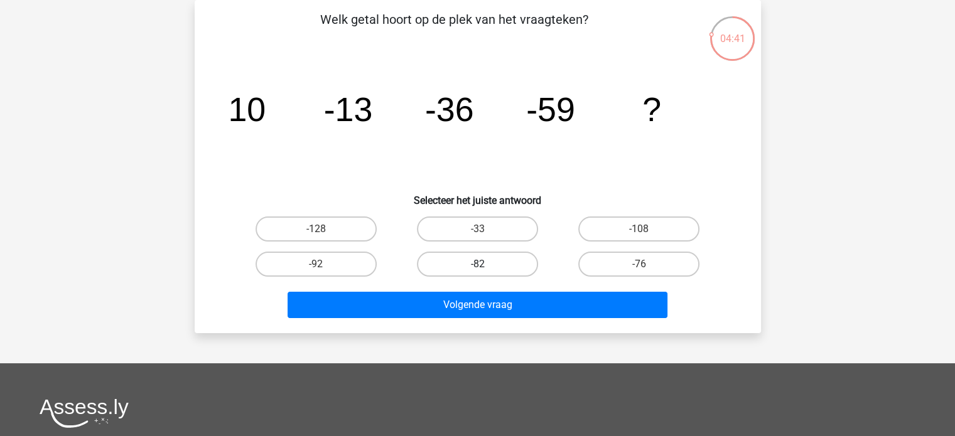
click at [484, 260] on label "-82" at bounding box center [477, 264] width 121 height 25
click at [484, 264] on input "-82" at bounding box center [481, 268] width 8 height 8
radio input "true"
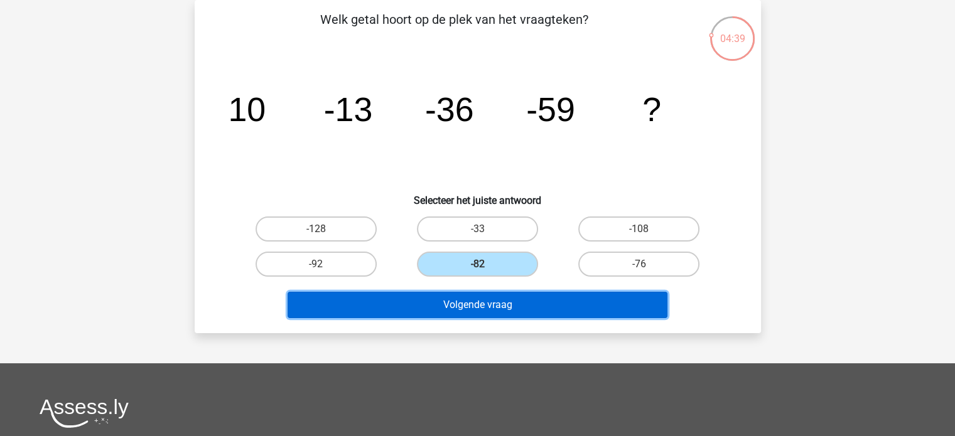
click at [489, 298] on button "Volgende vraag" at bounding box center [477, 305] width 380 height 26
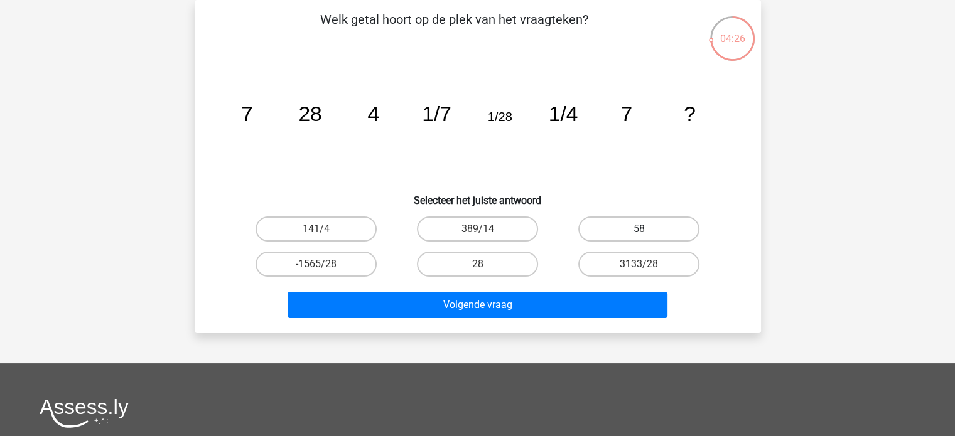
click at [623, 234] on label "58" at bounding box center [638, 229] width 121 height 25
click at [639, 234] on input "58" at bounding box center [643, 233] width 8 height 8
radio input "true"
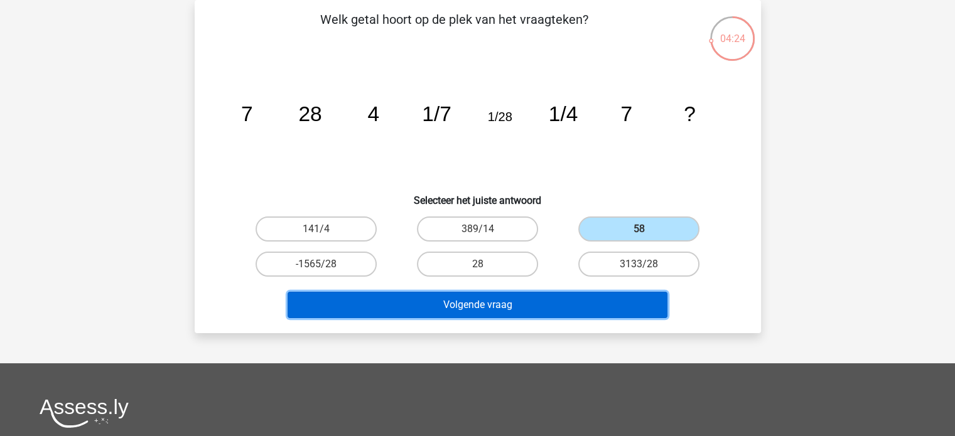
click at [583, 306] on button "Volgende vraag" at bounding box center [477, 305] width 380 height 26
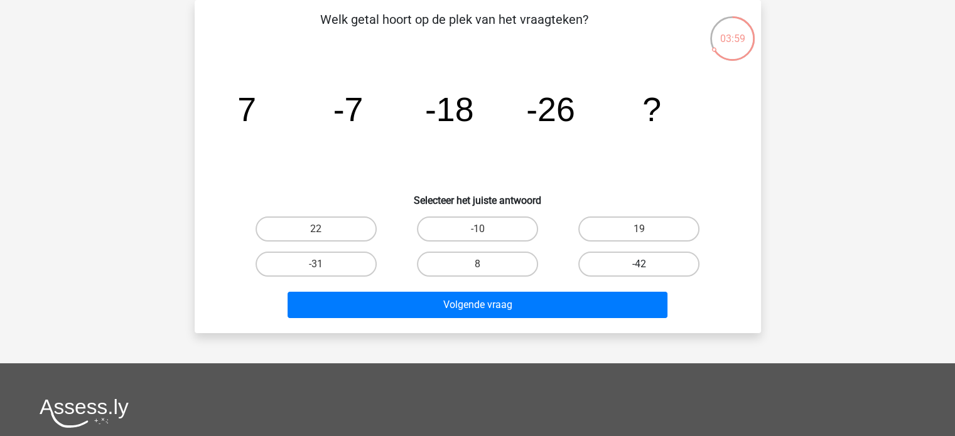
click at [638, 263] on label "-42" at bounding box center [638, 264] width 121 height 25
click at [639, 264] on input "-42" at bounding box center [643, 268] width 8 height 8
radio input "true"
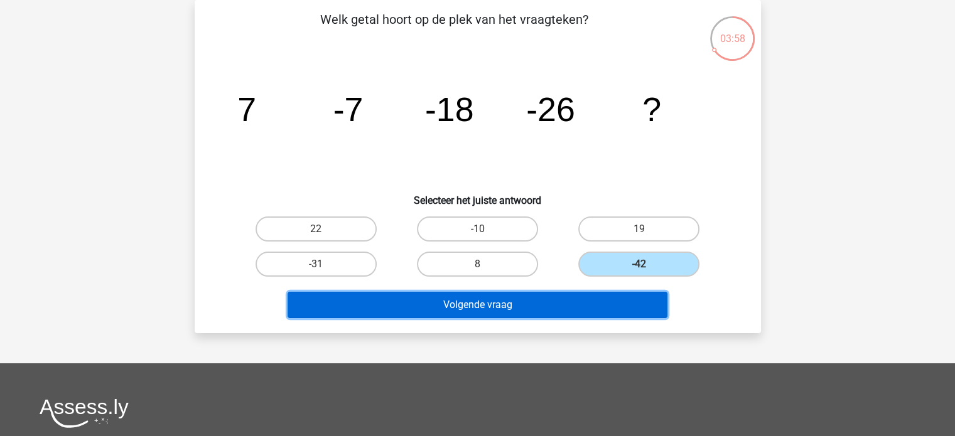
click at [572, 308] on button "Volgende vraag" at bounding box center [477, 305] width 380 height 26
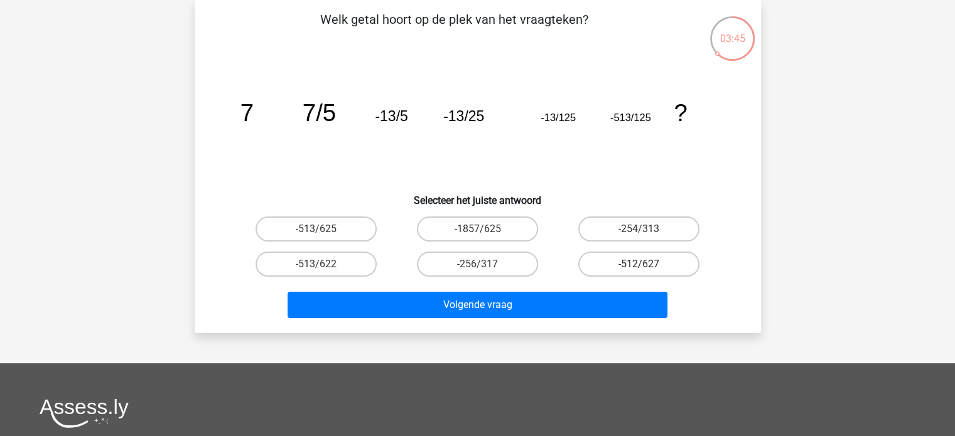
click at [648, 262] on label "-512/627" at bounding box center [638, 264] width 121 height 25
click at [647, 264] on input "-512/627" at bounding box center [643, 268] width 8 height 8
radio input "true"
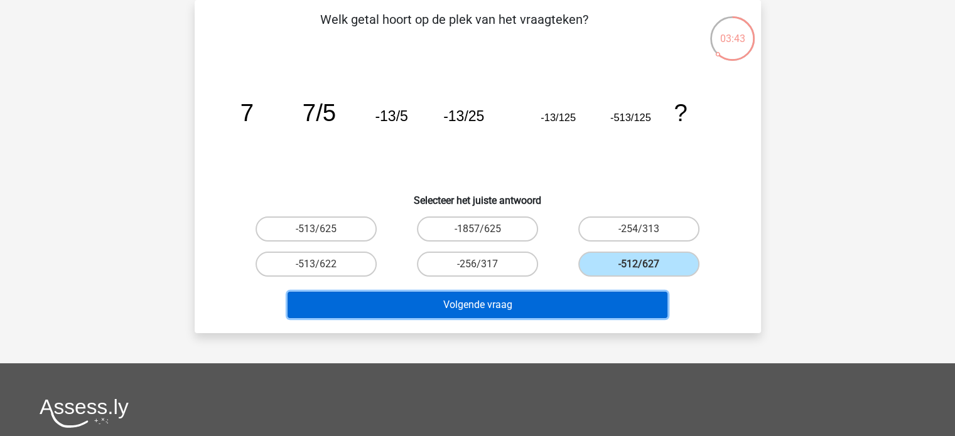
click at [600, 306] on button "Volgende vraag" at bounding box center [477, 305] width 380 height 26
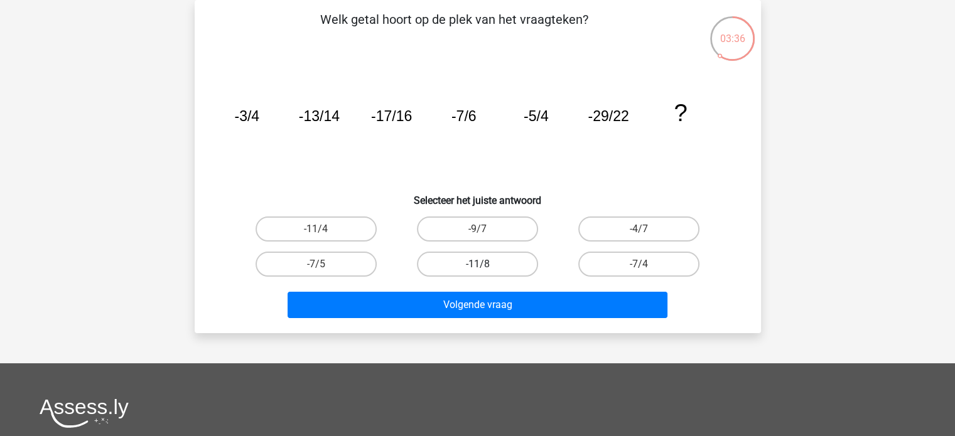
click at [475, 266] on label "-11/8" at bounding box center [477, 264] width 121 height 25
click at [477, 266] on input "-11/8" at bounding box center [481, 268] width 8 height 8
radio input "true"
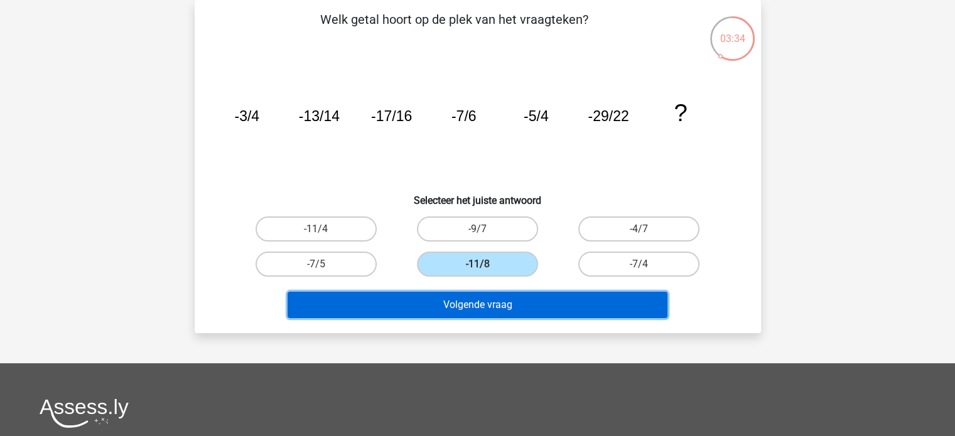
click at [500, 305] on button "Volgende vraag" at bounding box center [477, 305] width 380 height 26
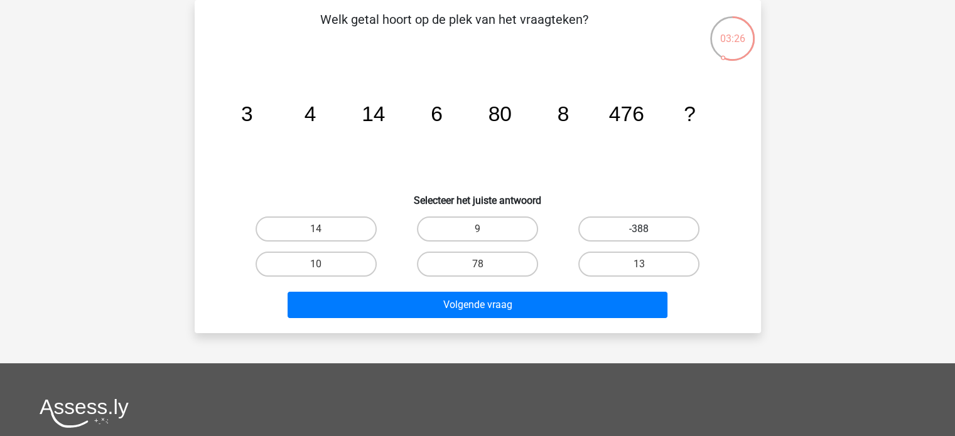
click at [633, 230] on label "-388" at bounding box center [638, 229] width 121 height 25
click at [639, 230] on input "-388" at bounding box center [643, 233] width 8 height 8
radio input "true"
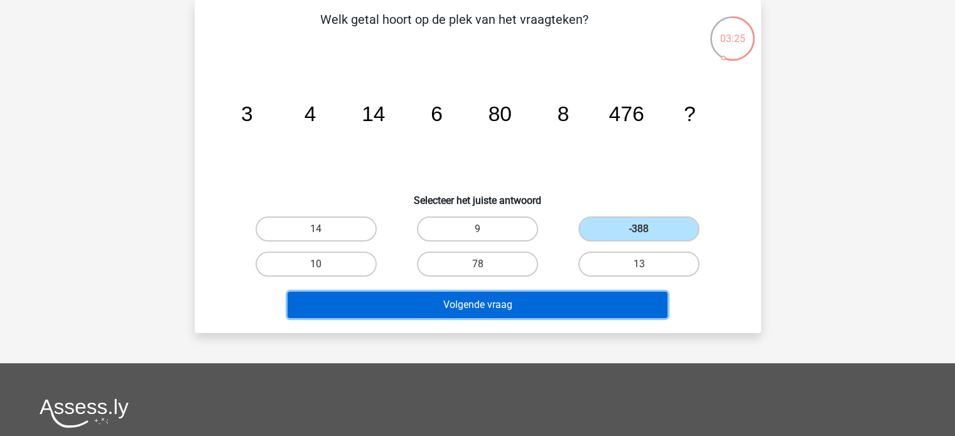
click at [585, 316] on button "Volgende vraag" at bounding box center [477, 305] width 380 height 26
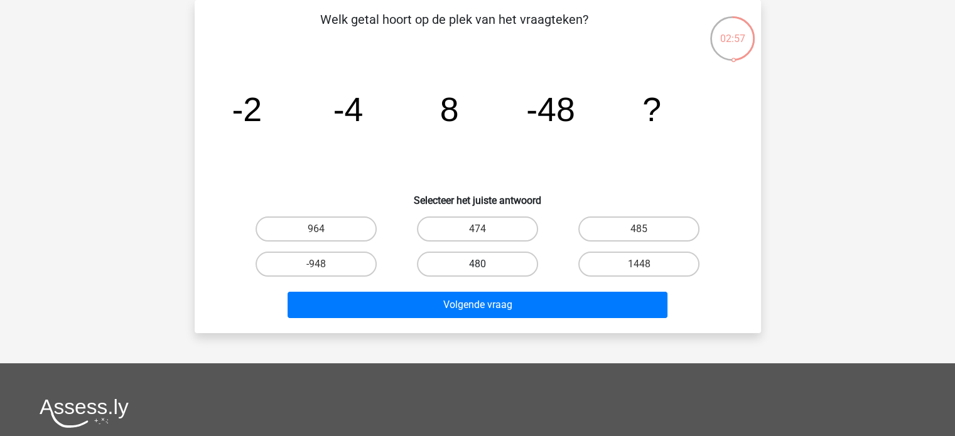
click at [497, 263] on label "480" at bounding box center [477, 264] width 121 height 25
click at [485, 264] on input "480" at bounding box center [481, 268] width 8 height 8
radio input "true"
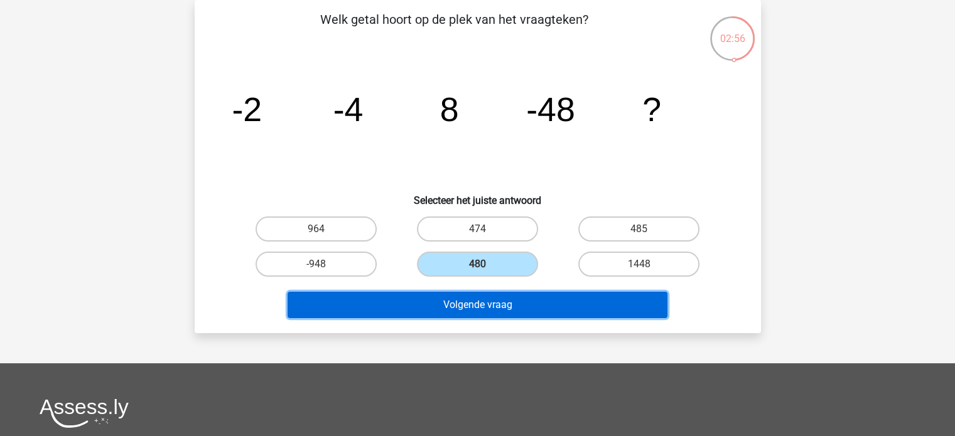
click at [503, 309] on button "Volgende vraag" at bounding box center [477, 305] width 380 height 26
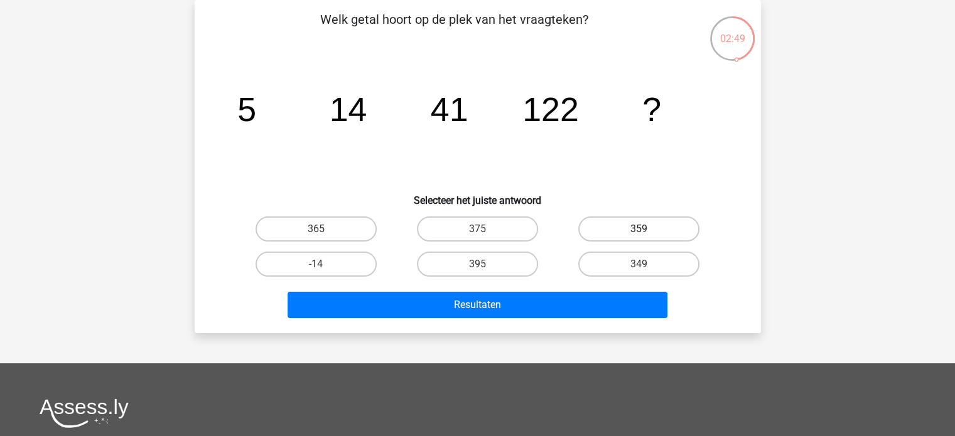
click at [643, 227] on label "359" at bounding box center [638, 229] width 121 height 25
click at [643, 229] on input "359" at bounding box center [643, 233] width 8 height 8
radio input "true"
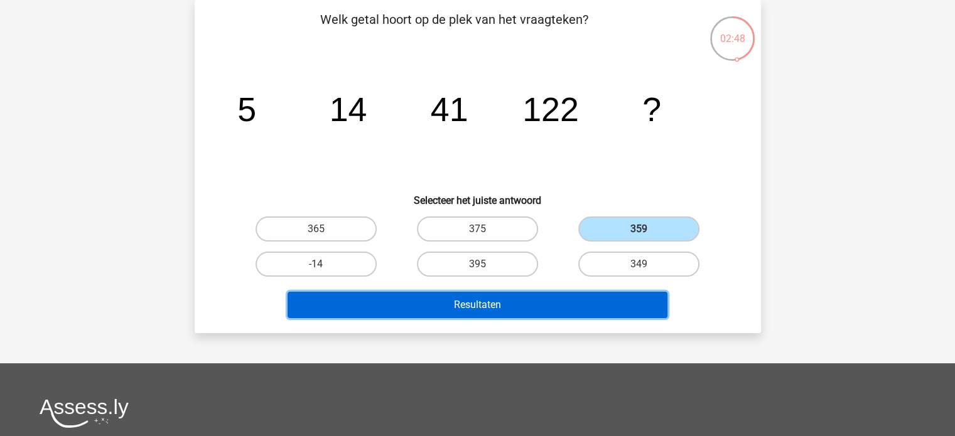
click at [588, 306] on button "Resultaten" at bounding box center [477, 305] width 380 height 26
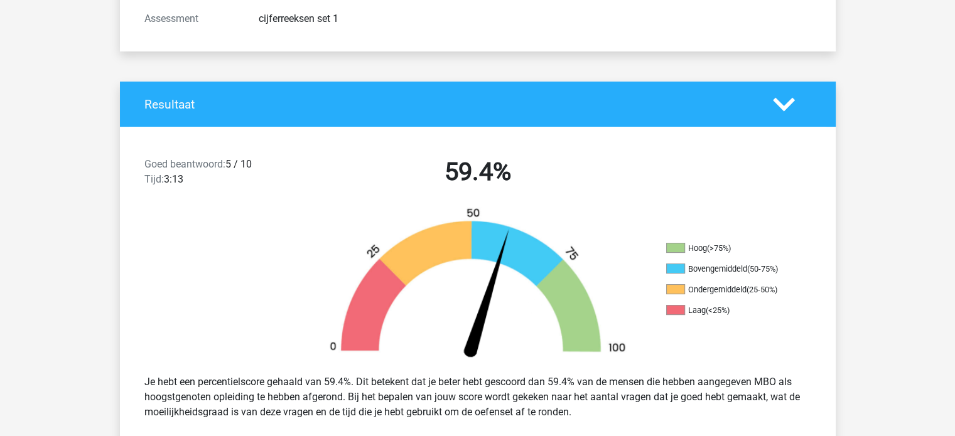
scroll to position [217, 0]
